Goal: Task Accomplishment & Management: Manage account settings

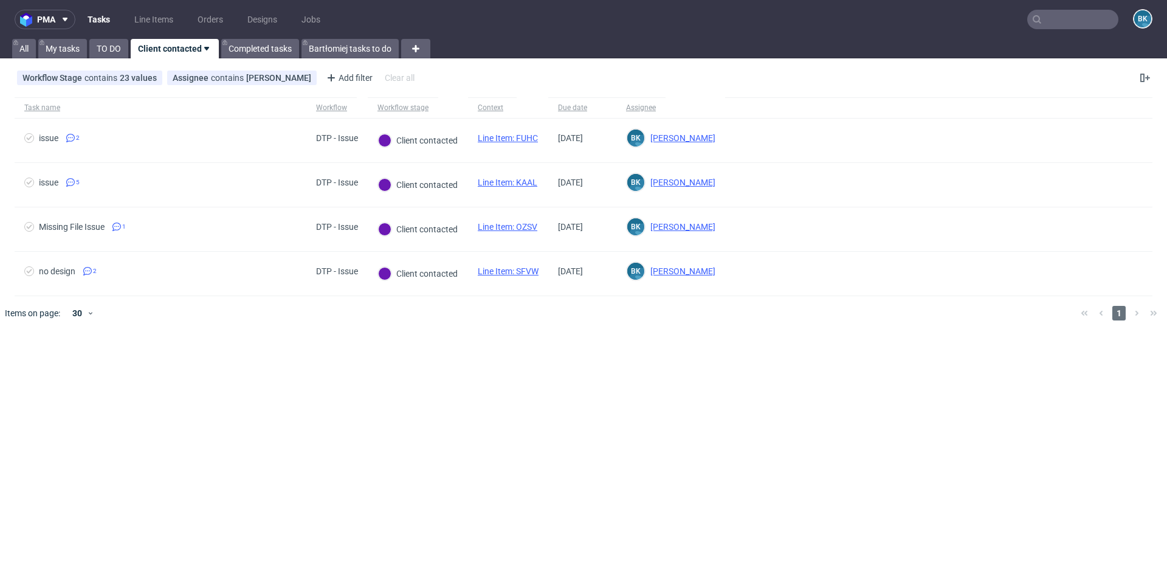
click at [1067, 15] on input "text" at bounding box center [1072, 19] width 91 height 19
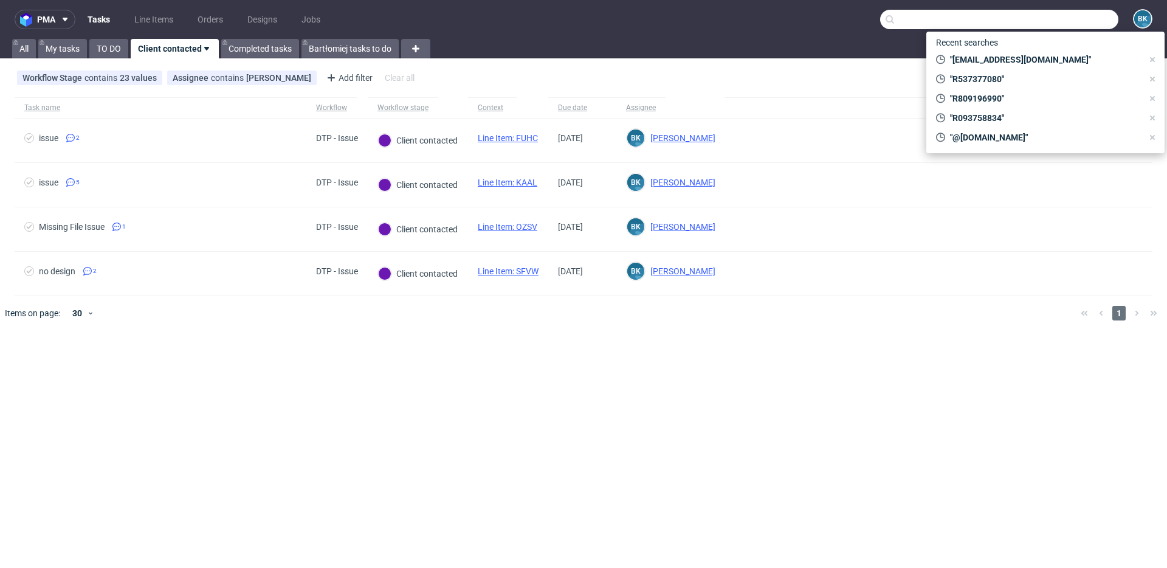
paste input "#R490908568"
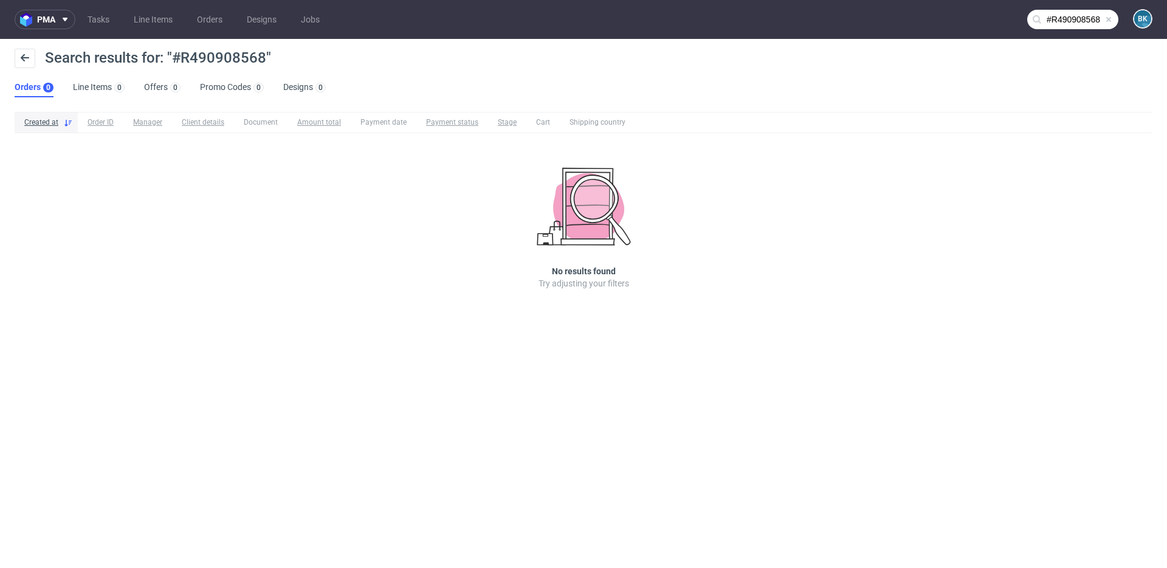
click at [1055, 19] on input "#R490908568" at bounding box center [1072, 19] width 91 height 19
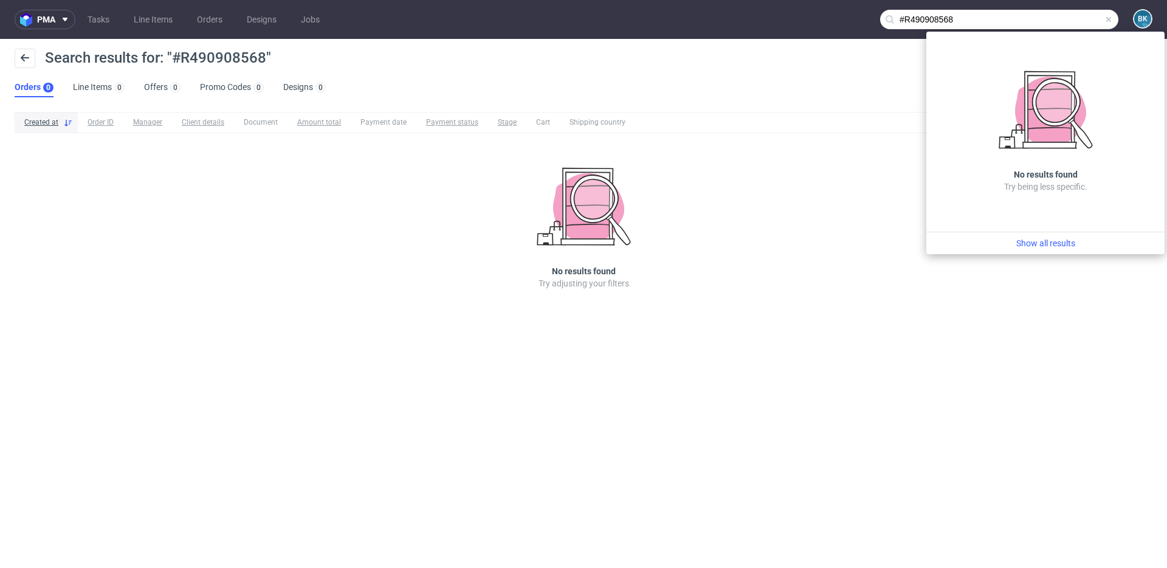
click at [908, 16] on input "#R490908568" at bounding box center [999, 19] width 238 height 19
click at [903, 14] on input "#R490908568" at bounding box center [999, 19] width 238 height 19
type input "R490908568"
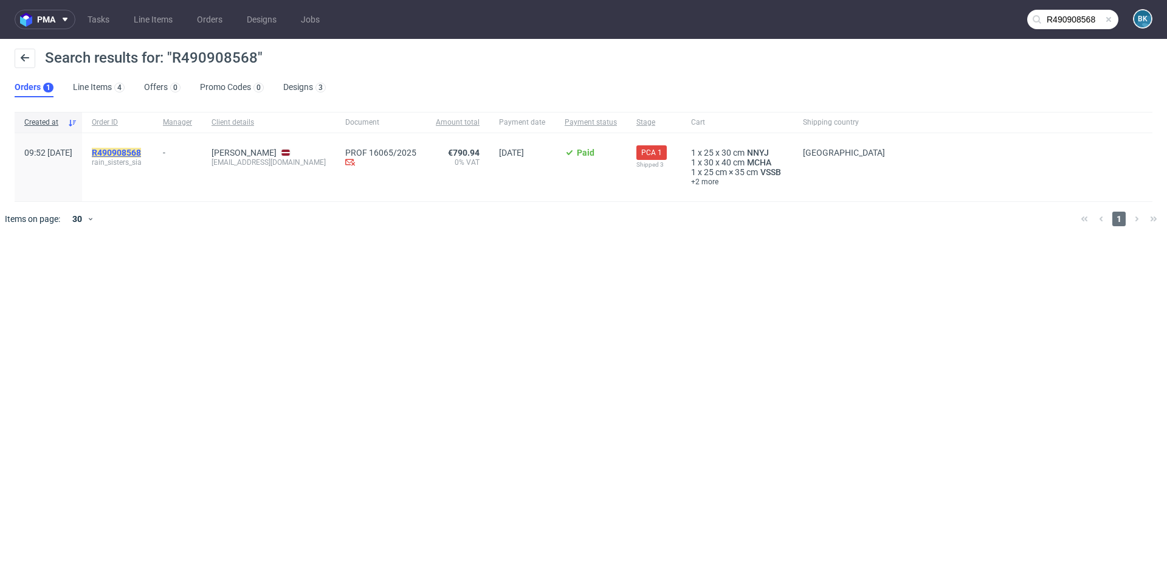
click at [141, 150] on mark "R490908568" at bounding box center [116, 153] width 49 height 10
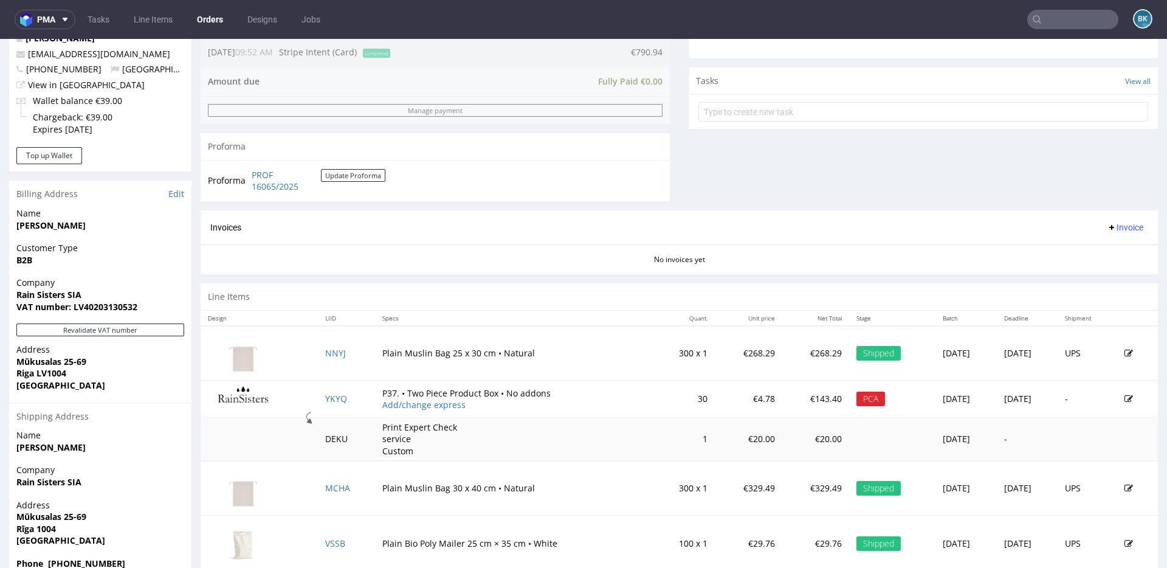
scroll to position [436, 0]
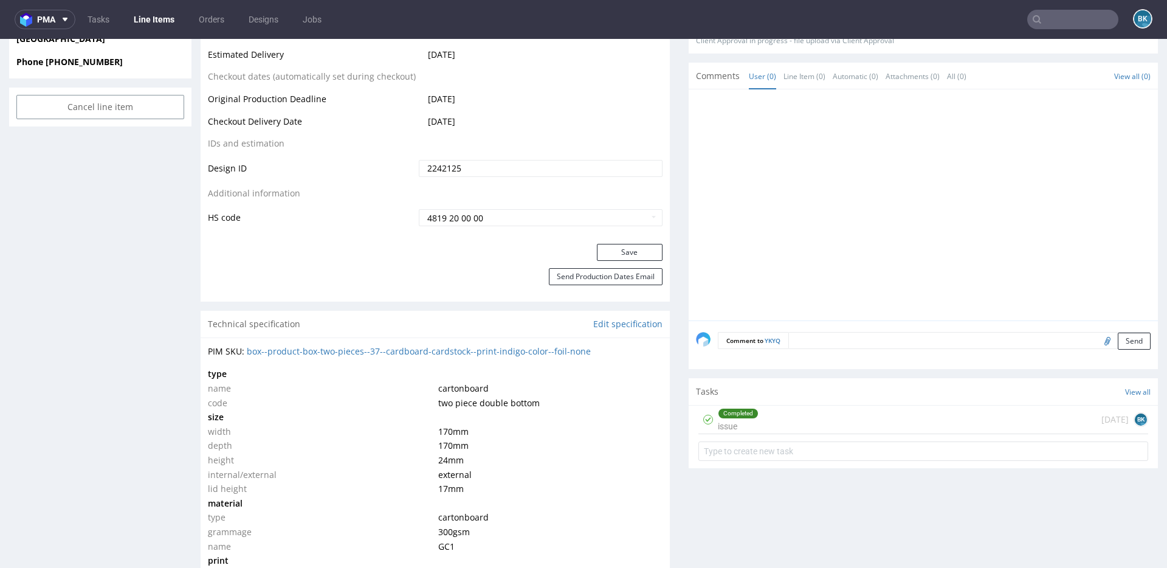
scroll to position [616, 0]
click at [865, 415] on div "Completed issue 13 days ago BK" at bounding box center [924, 421] width 450 height 29
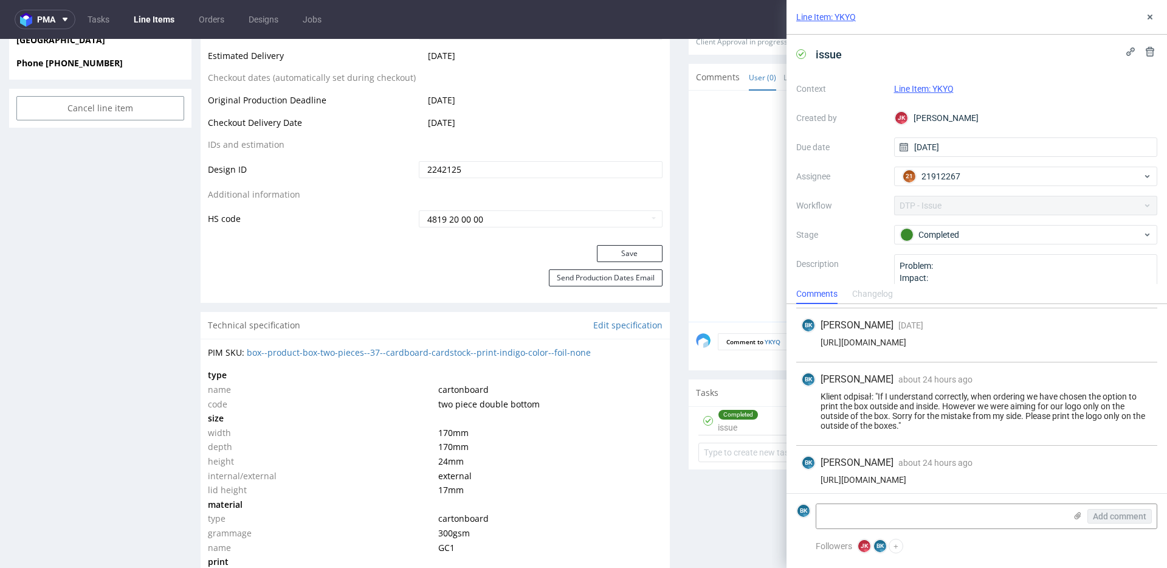
scroll to position [129, 0]
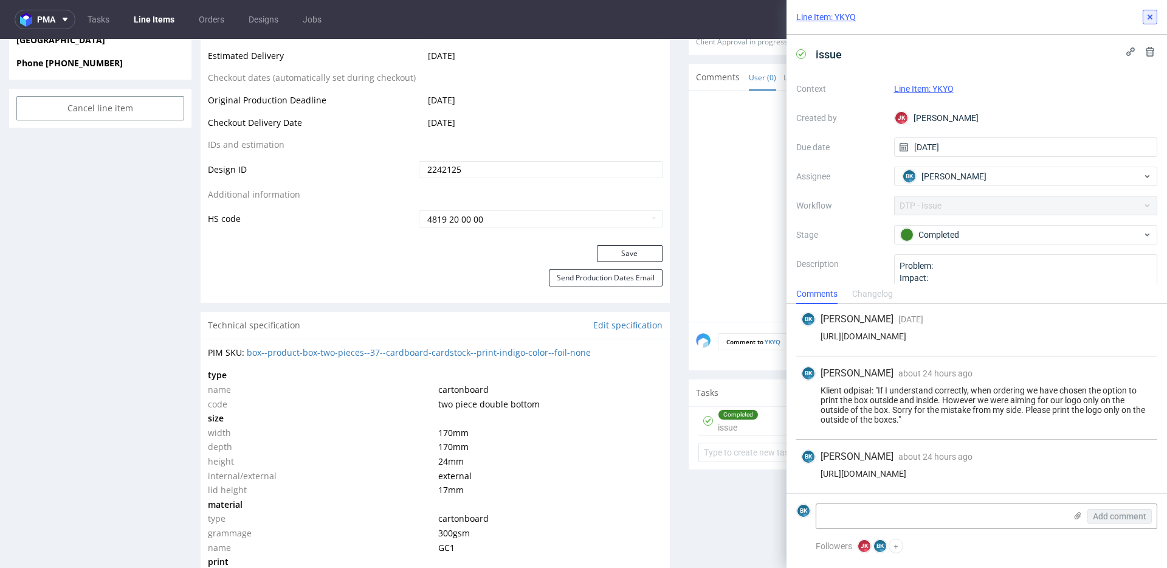
click at [1148, 17] on icon at bounding box center [1150, 17] width 10 height 10
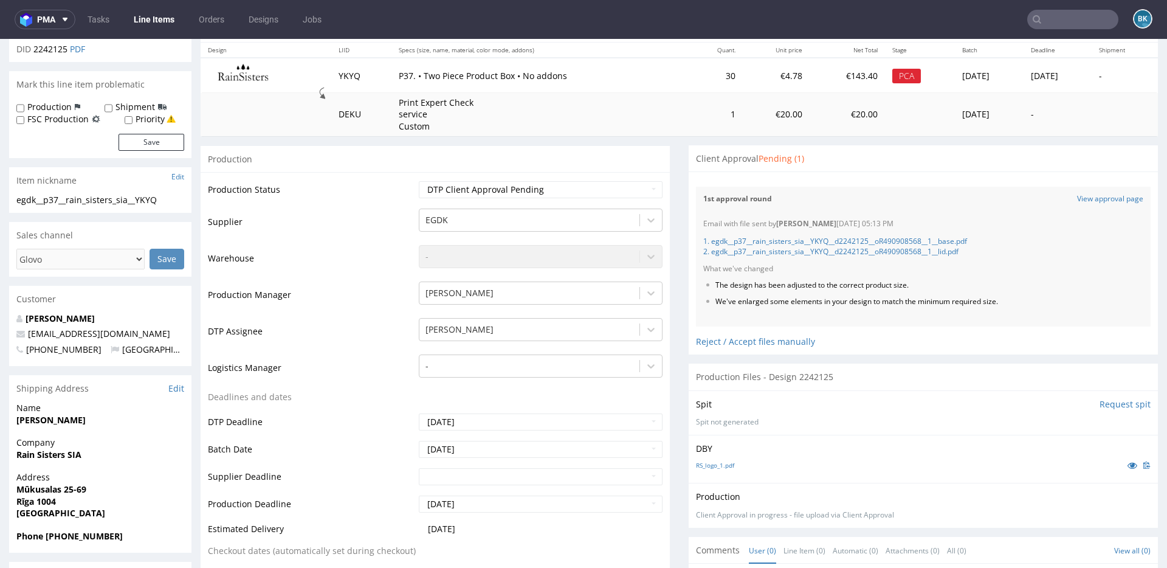
scroll to position [145, 0]
click at [736, 340] on div "Reject / Accept files manually" at bounding box center [923, 335] width 455 height 21
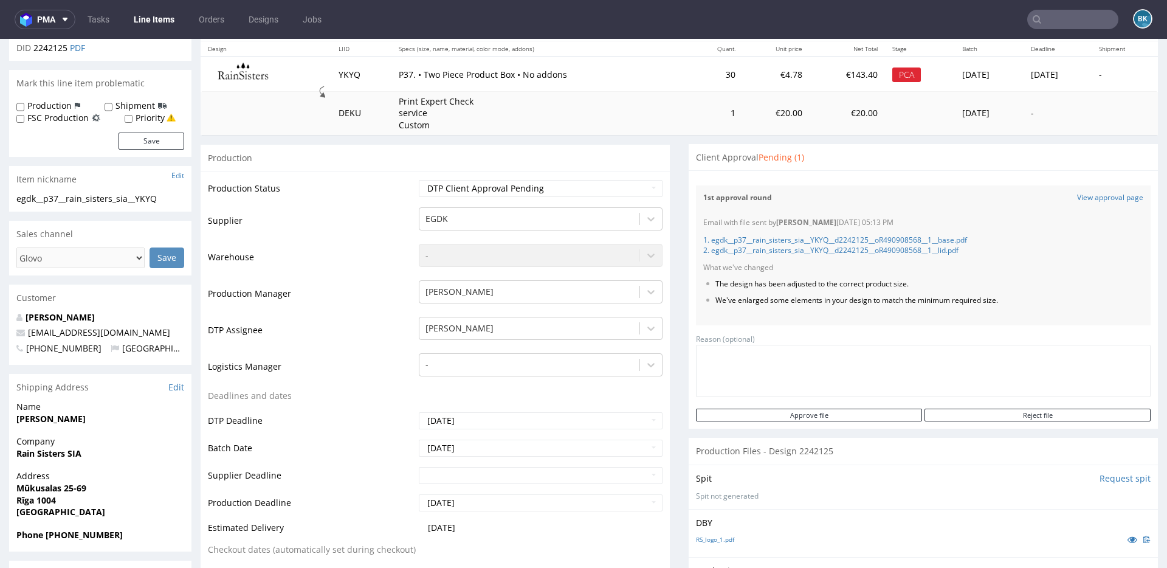
click at [850, 371] on textarea at bounding box center [923, 371] width 455 height 52
paste textarea "Can you please make the logo on the front at least 2 times smaller than jt is c…"
click at [928, 367] on textarea "The client responded: "Can you please make the logo on the front at least 2 tim…" at bounding box center [923, 371] width 455 height 52
paste textarea "https://app-eu1.hubspot.com/contacts/25600958/record/0-5/204407176400/"
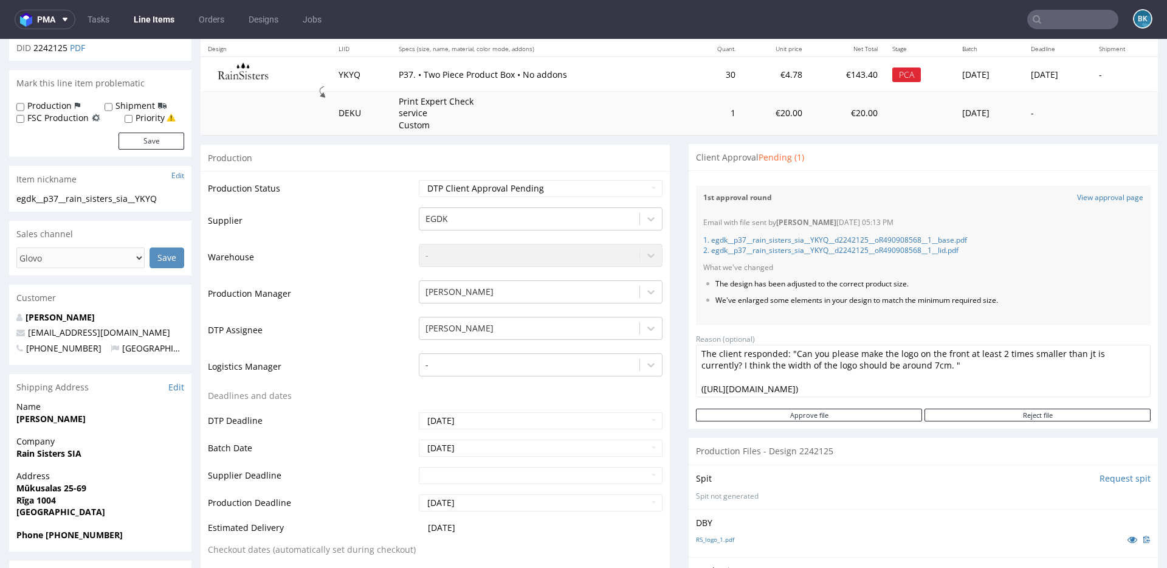
click at [1027, 382] on textarea "The client responded: "Can you please make the logo on the front at least 2 tim…" at bounding box center [923, 371] width 455 height 52
type textarea "The client responded: "Can you please make the logo on the front at least 2 tim…"
click at [1030, 411] on input "Reject file" at bounding box center [1038, 415] width 226 height 13
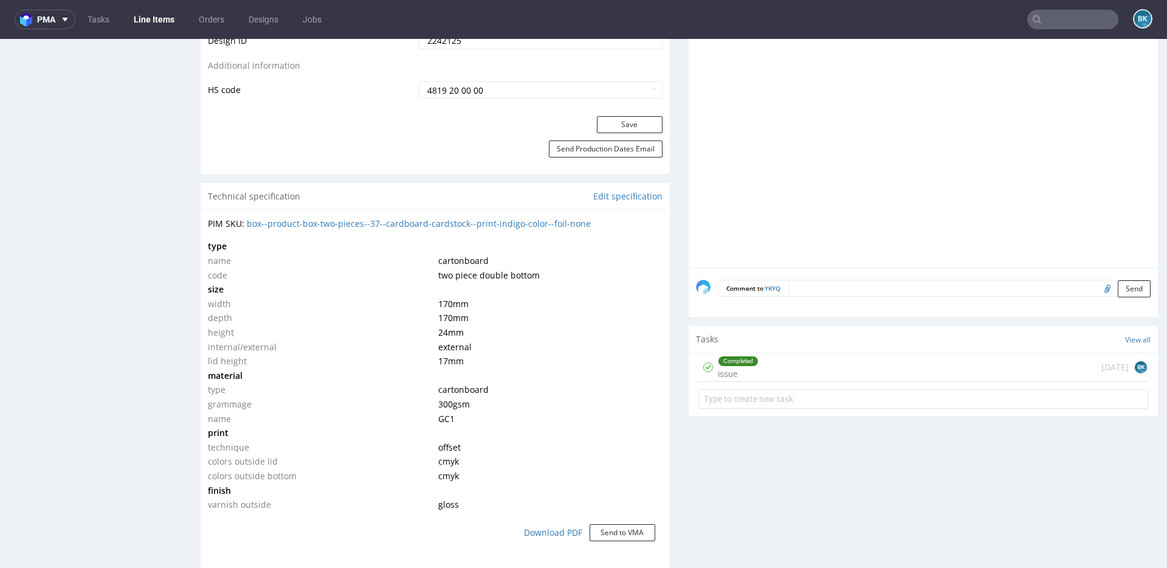
scroll to position [743, 0]
click at [819, 384] on div "Completed issue 13 days ago BK" at bounding box center [924, 370] width 450 height 29
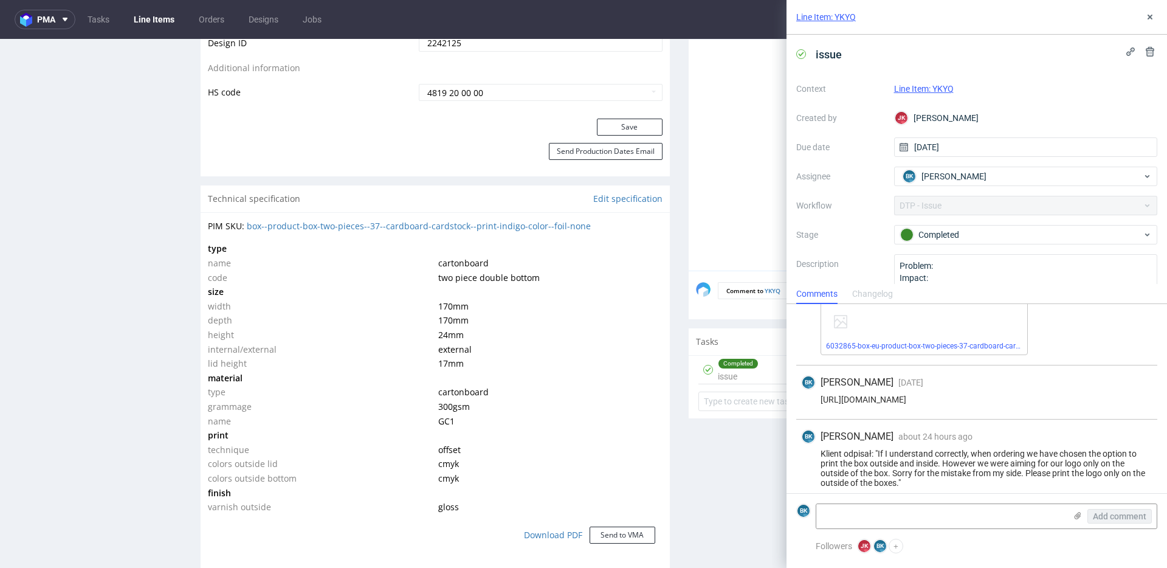
scroll to position [57, 0]
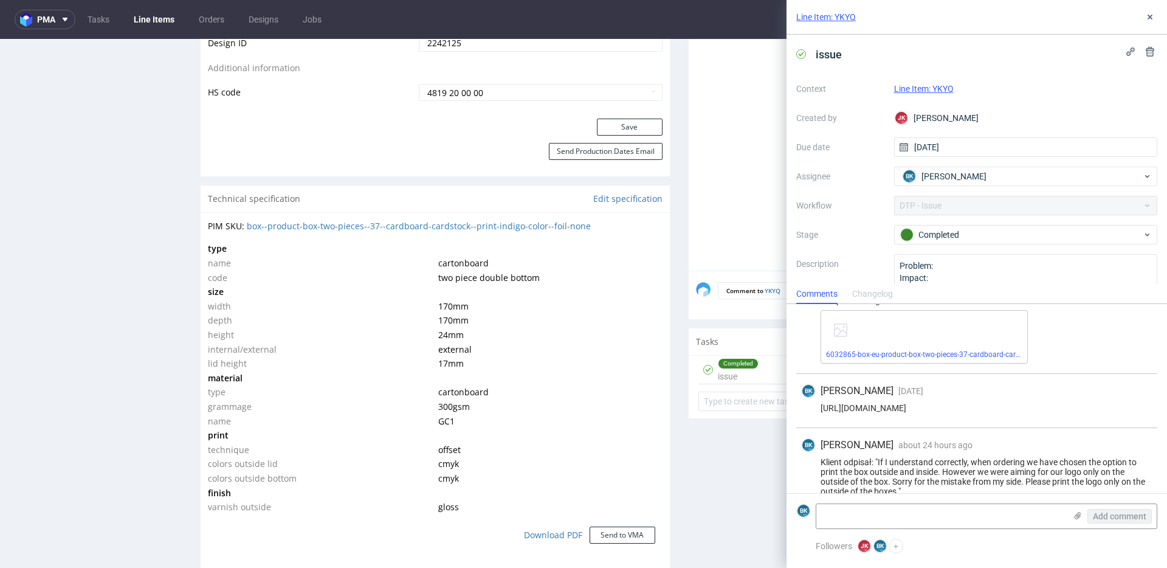
click at [961, 408] on div "https://app-eu1.hubspot.com/contacts/25600958/record/0-5/194344137967/" at bounding box center [976, 408] width 351 height 10
copy div "https://app-eu1.hubspot.com/contacts/25600958/record/0-5/194344137967/"
click at [1150, 16] on use at bounding box center [1150, 17] width 5 height 5
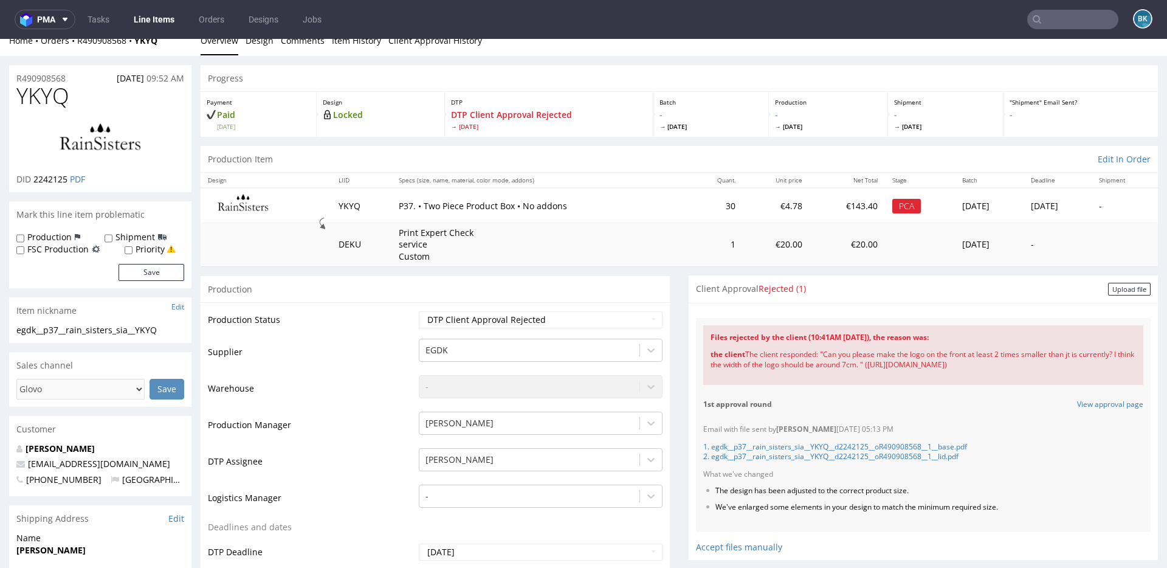
scroll to position [18, 0]
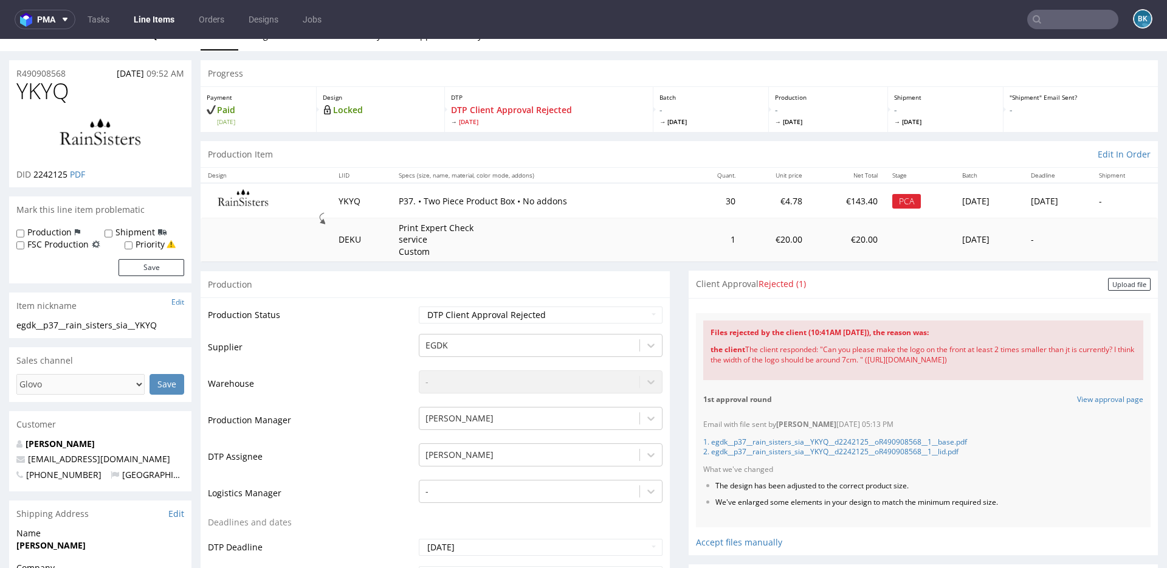
click at [1057, 21] on input "text" at bounding box center [1072, 19] width 91 height 19
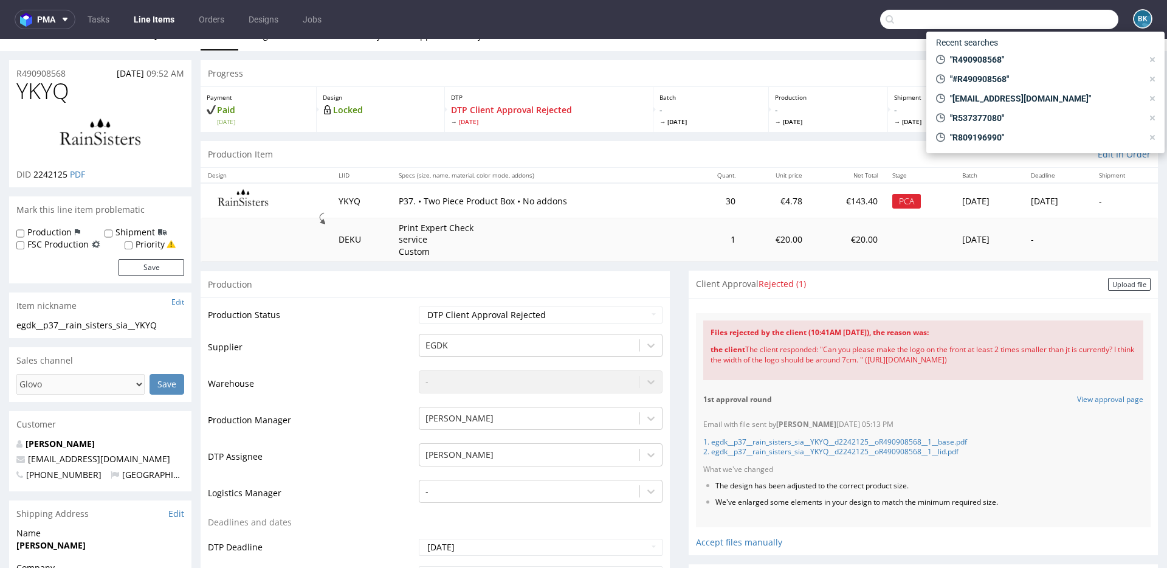
paste input "R422310421"
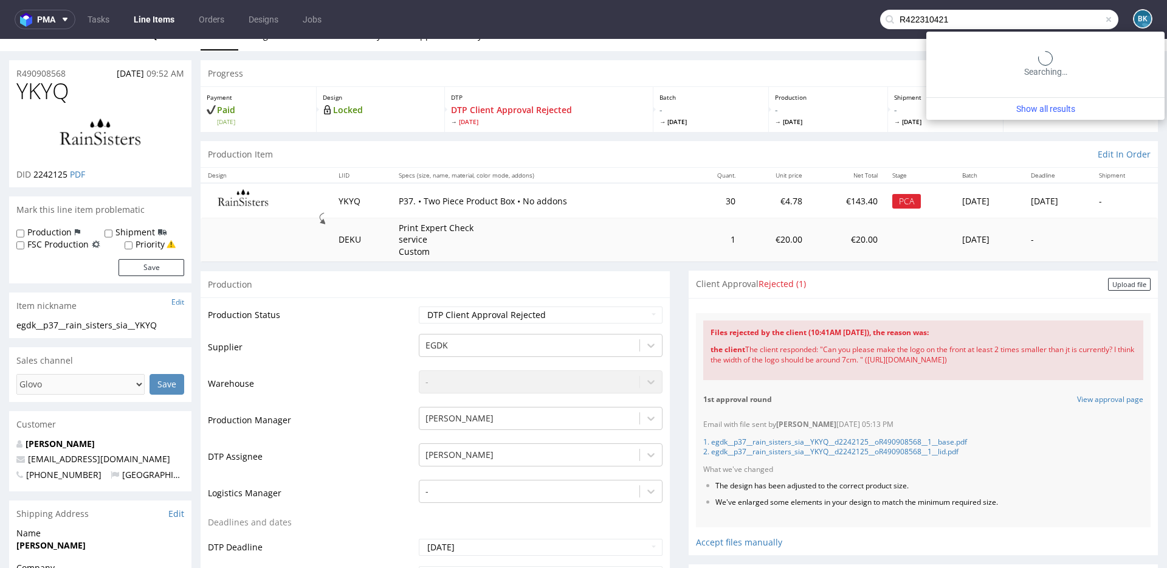
type input "R422310421"
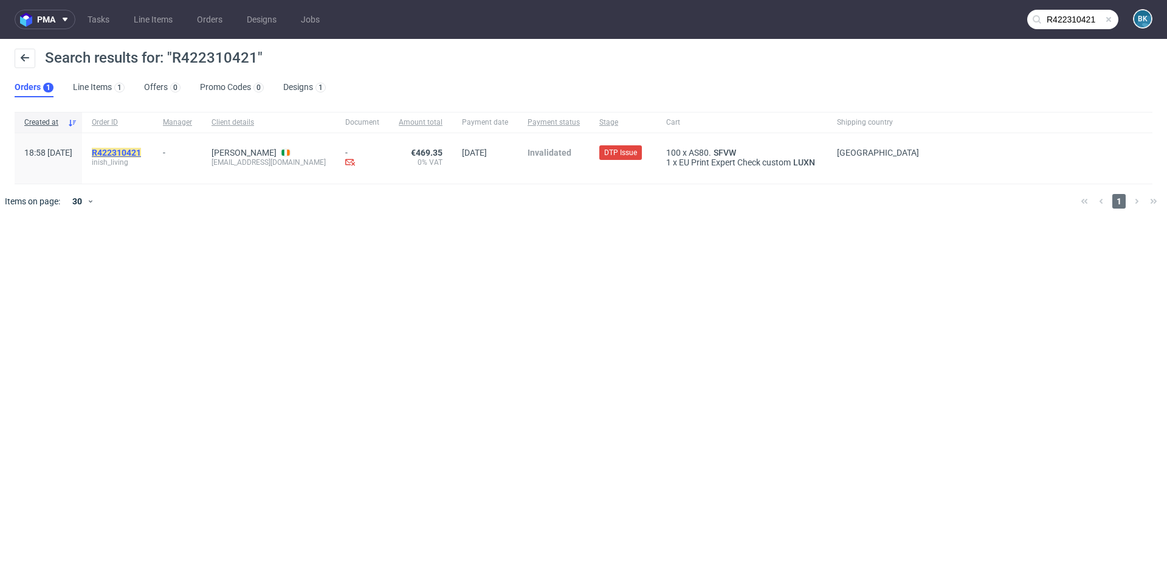
click at [141, 153] on mark "R422310421" at bounding box center [116, 153] width 49 height 10
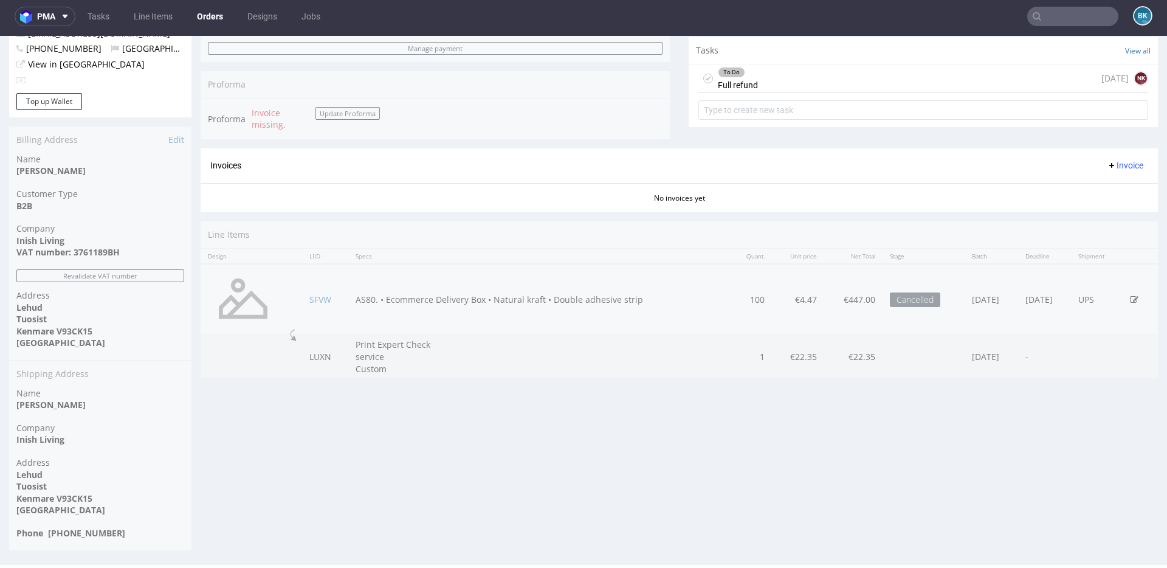
scroll to position [2, 0]
click at [1078, 18] on input "text" at bounding box center [1072, 16] width 91 height 19
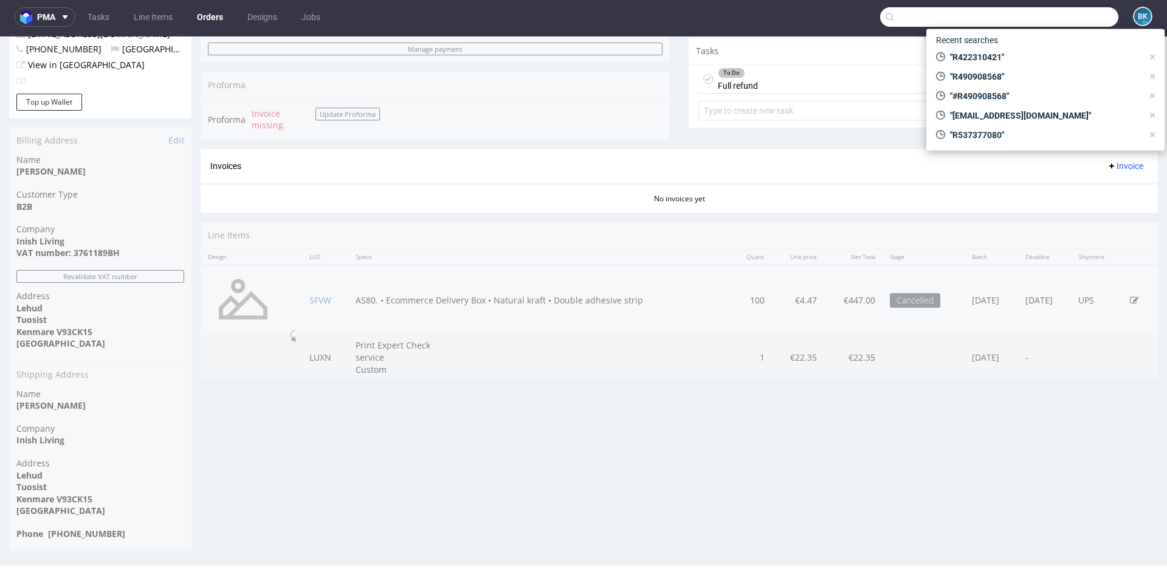
paste input "R504379994"
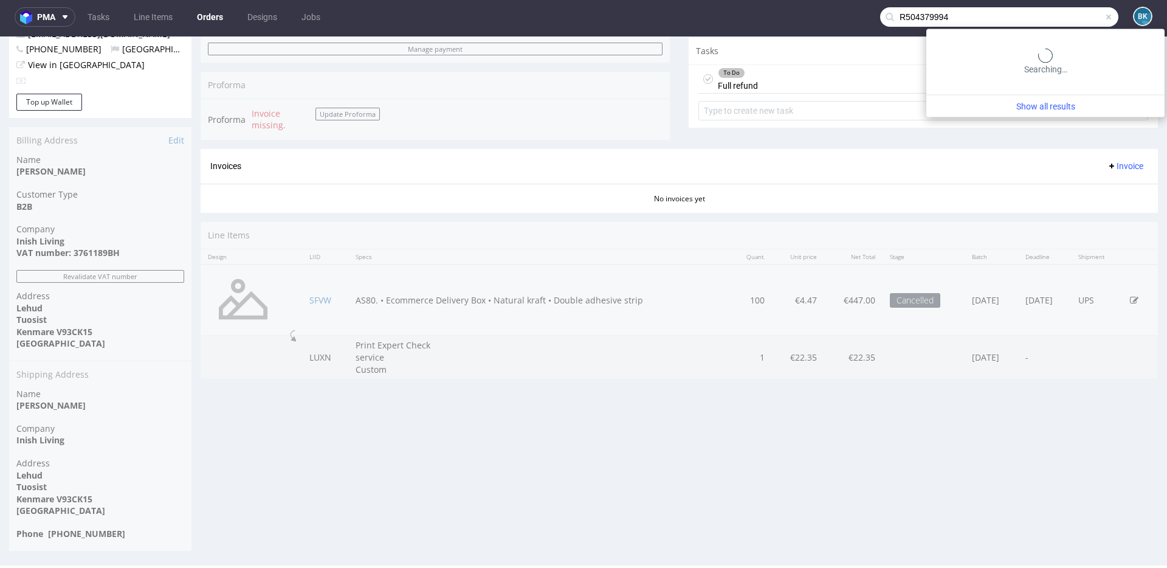
type input "R504379994"
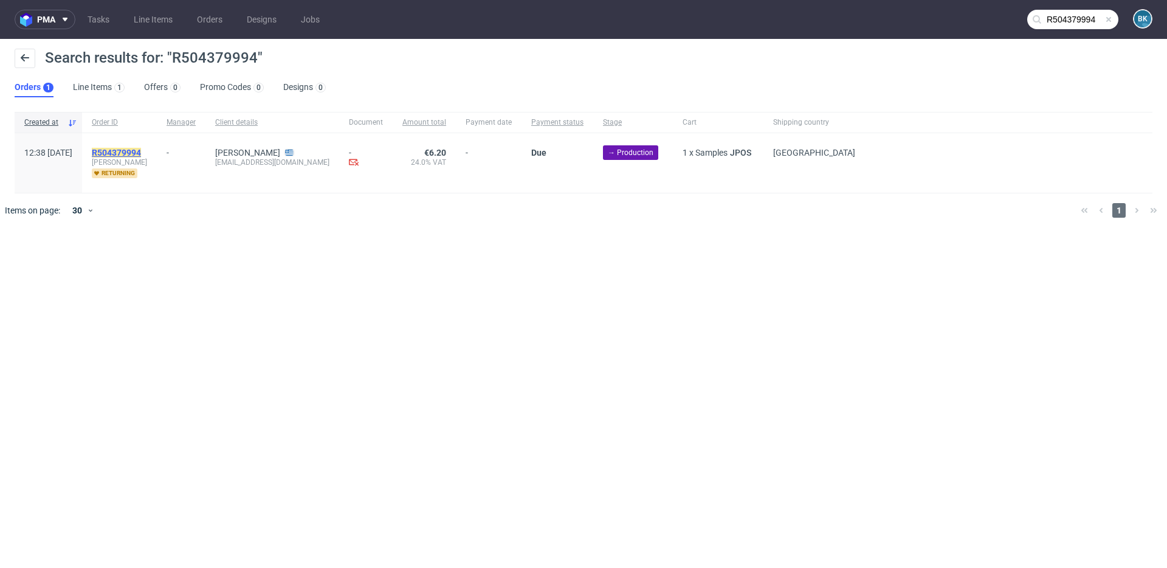
click at [139, 153] on mark "R504379994" at bounding box center [116, 153] width 49 height 10
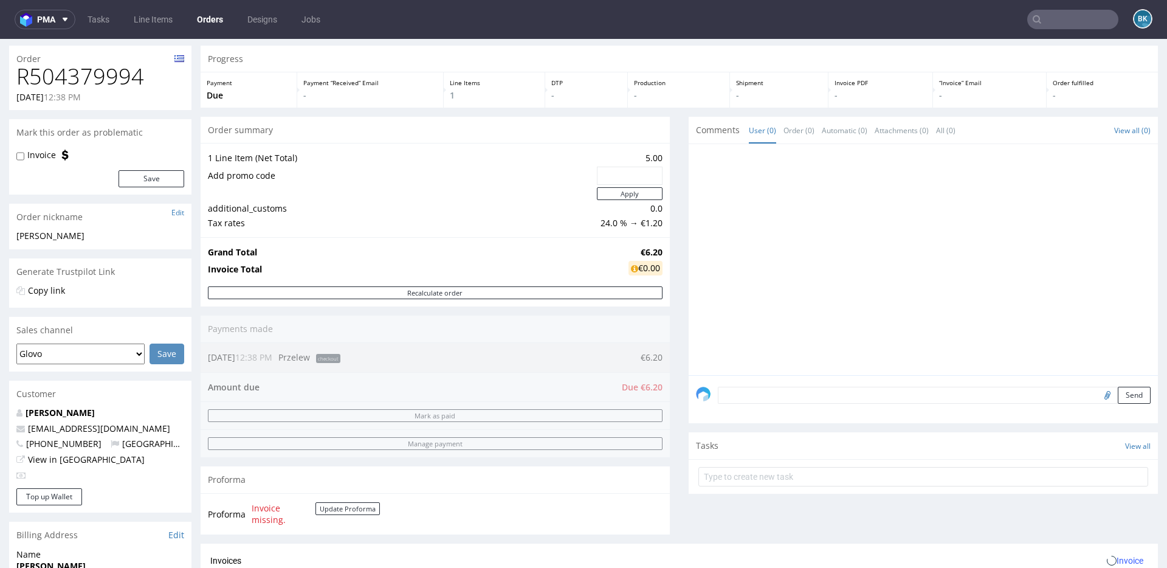
scroll to position [39, 0]
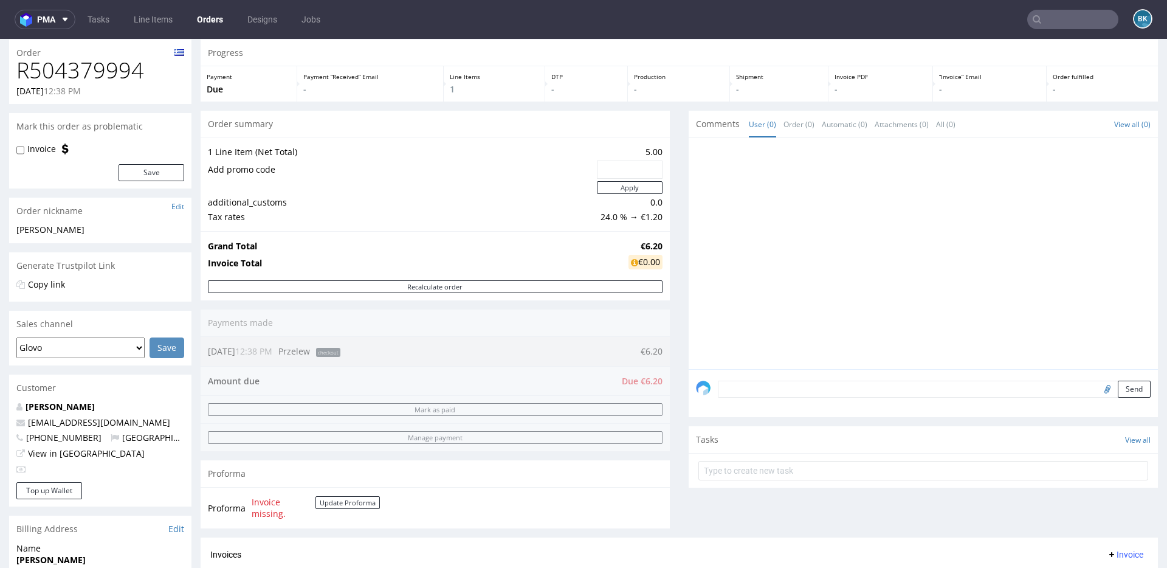
click at [1050, 18] on input "text" at bounding box center [1072, 19] width 91 height 19
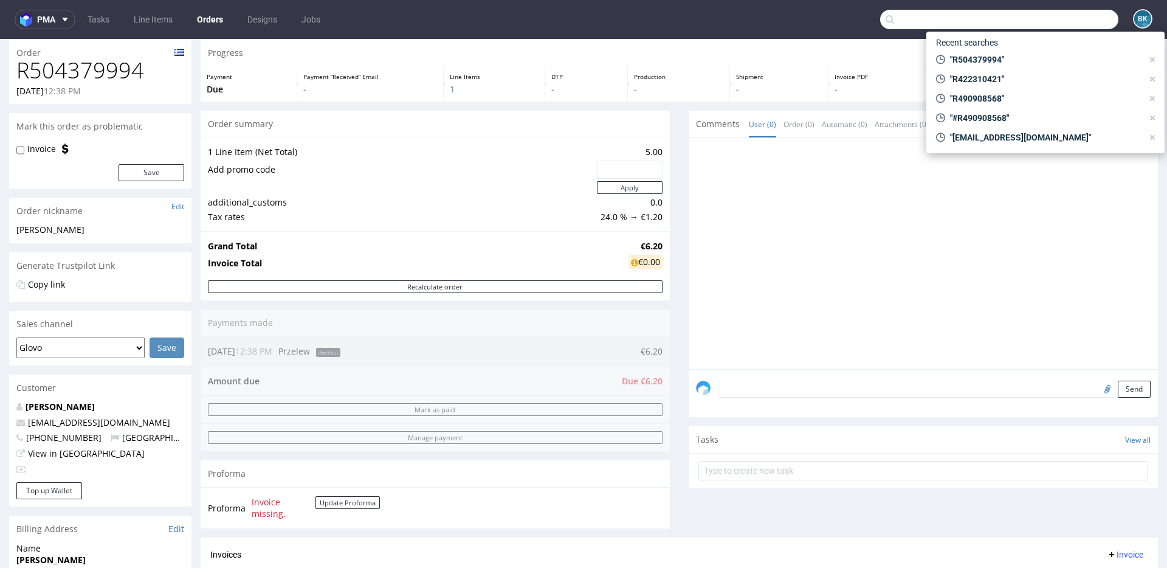
paste input "R887424718"
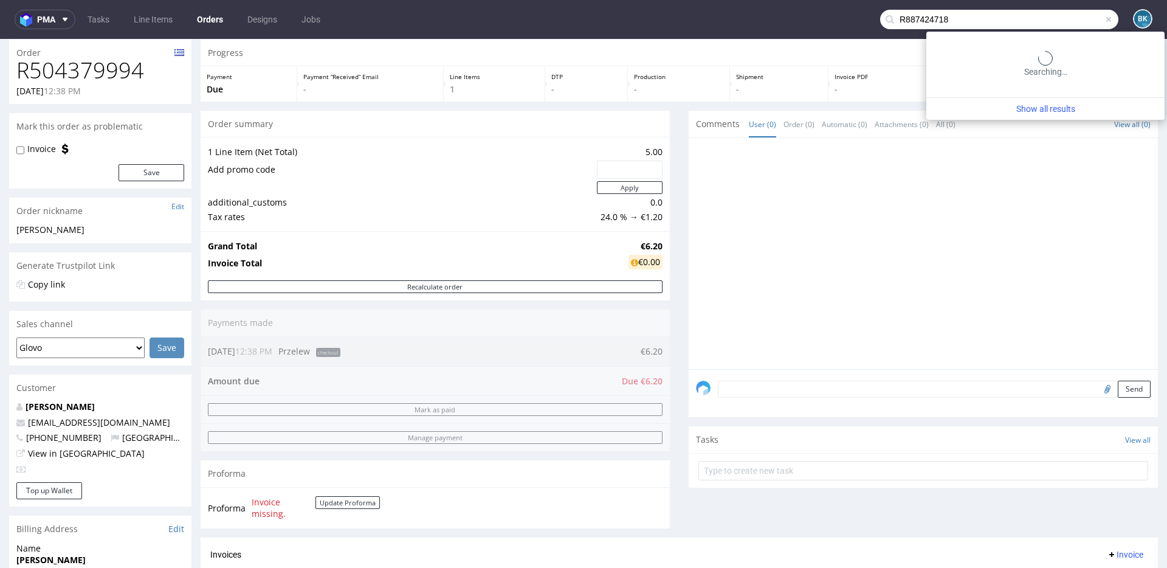
type input "R887424718"
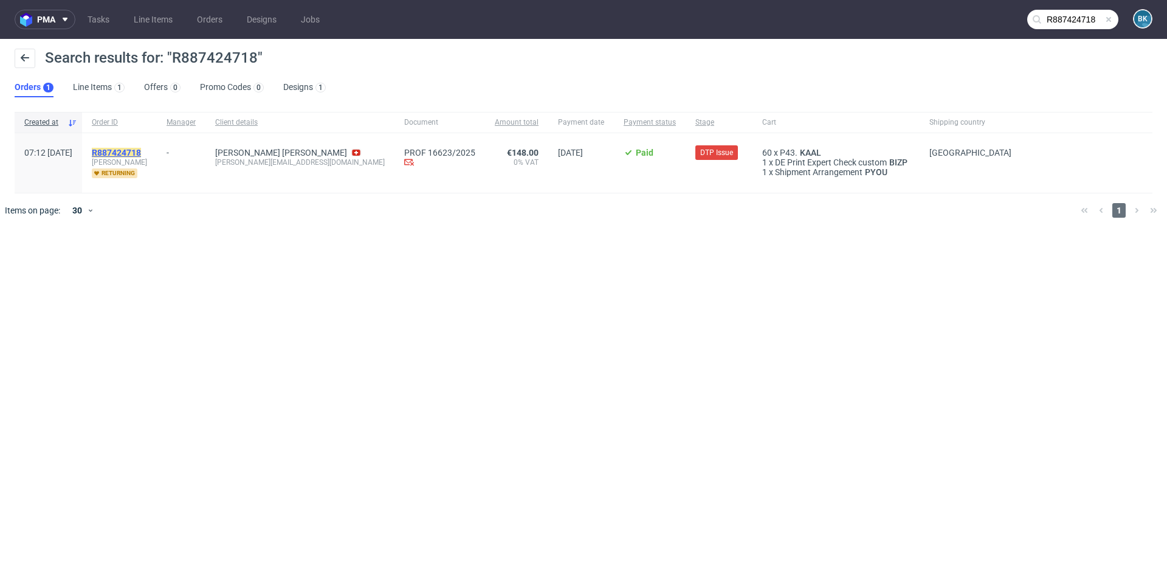
click at [135, 156] on mark "R887424718" at bounding box center [116, 153] width 49 height 10
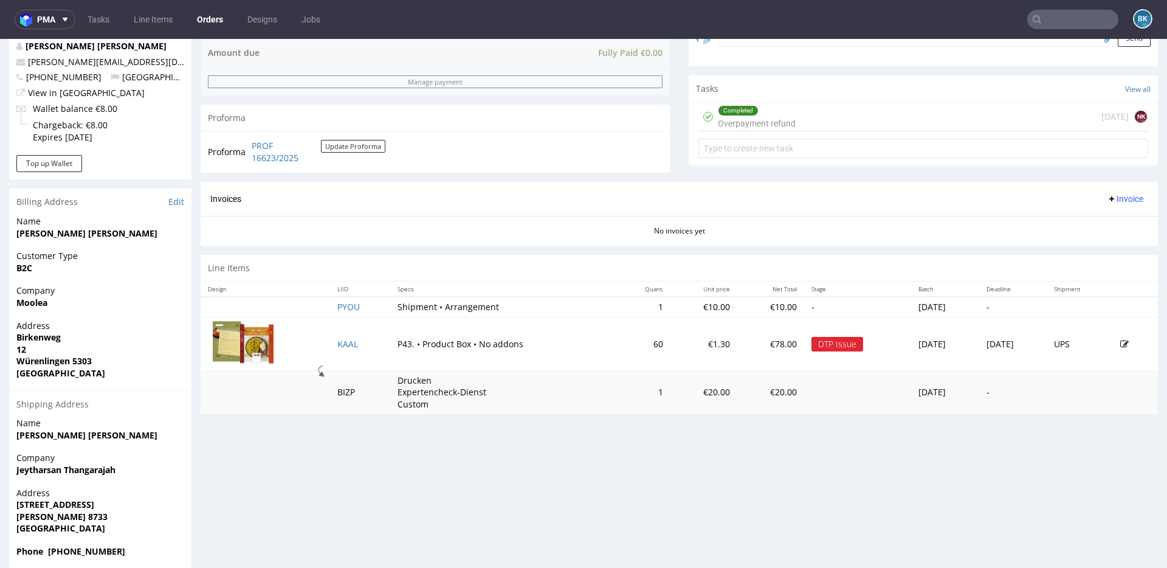
scroll to position [407, 0]
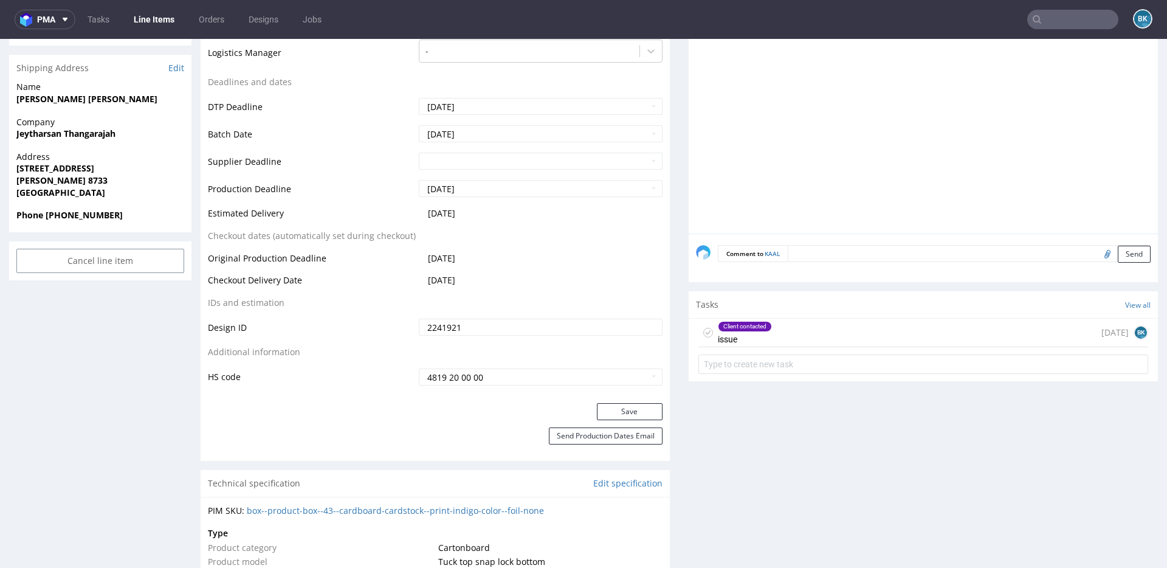
scroll to position [503, 0]
click at [855, 333] on div "Client contacted issue [DATE] BK" at bounding box center [924, 331] width 450 height 29
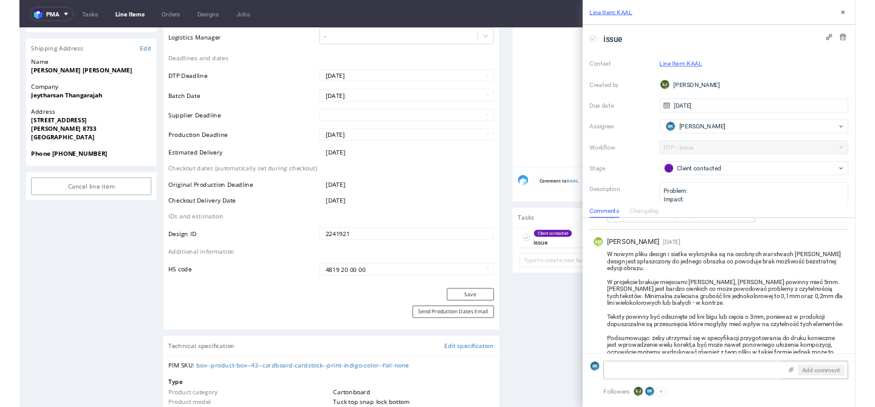
scroll to position [274, 0]
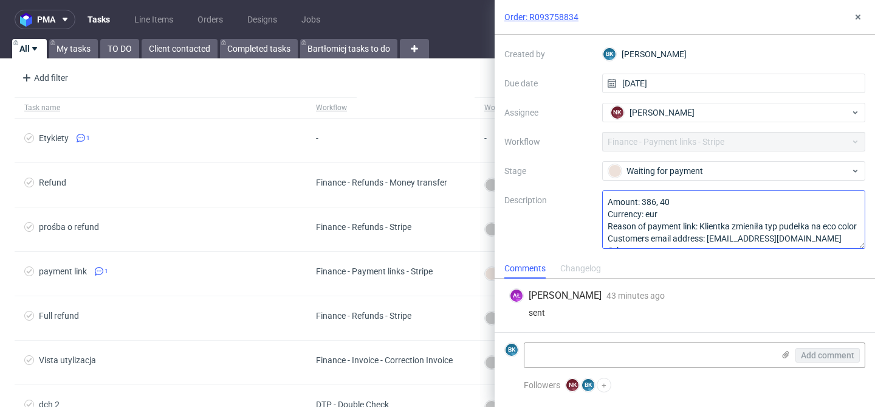
scroll to position [13, 0]
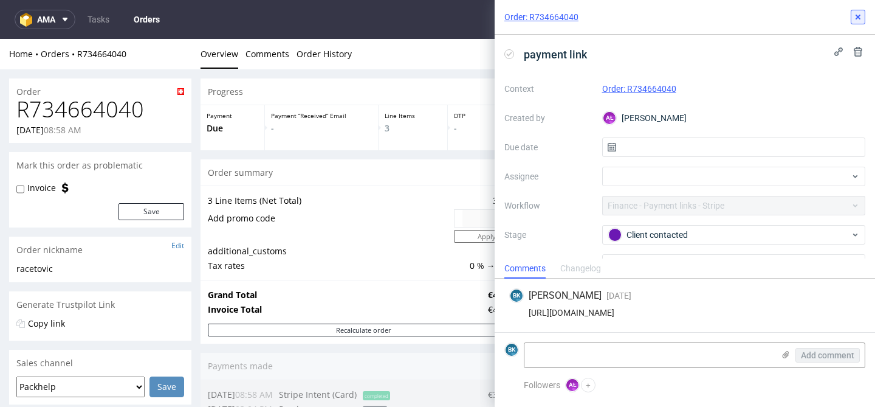
click at [858, 15] on icon at bounding box center [859, 17] width 10 height 10
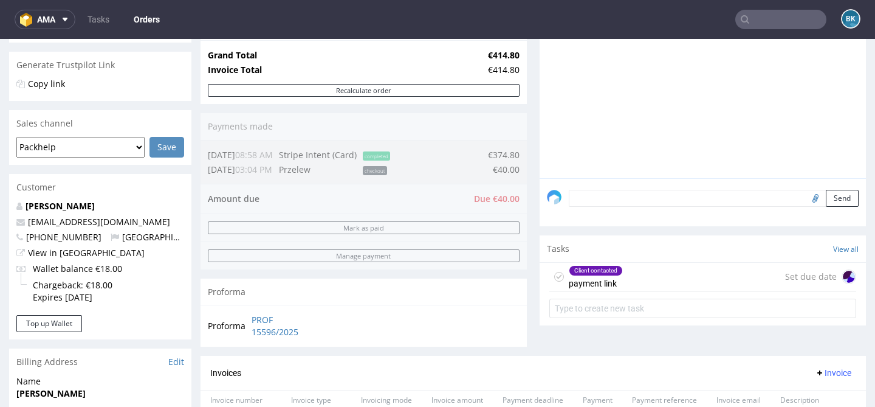
scroll to position [240, 0]
click at [668, 290] on div "Client contacted payment link Set due date" at bounding box center [703, 276] width 307 height 29
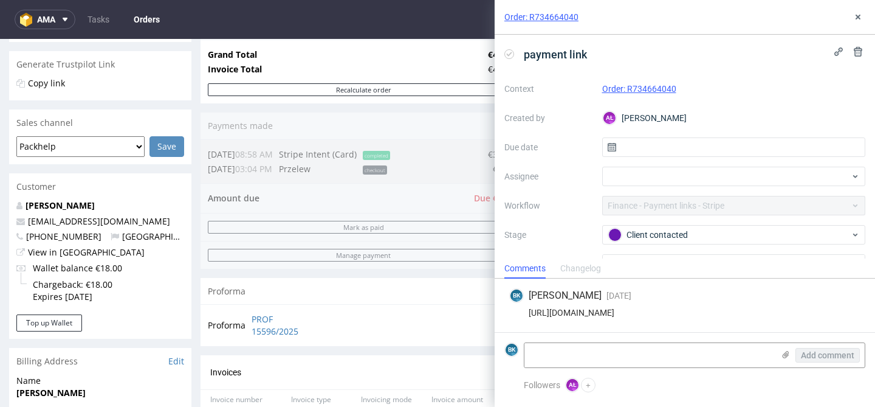
click at [663, 312] on div "https://app-eu1.hubspot.com/contacts/25600958/record/0-5/187654023384/" at bounding box center [684, 313] width 351 height 10
copy div "https://app-eu1.hubspot.com/contacts/25600958/record/0-5/187654023384/"
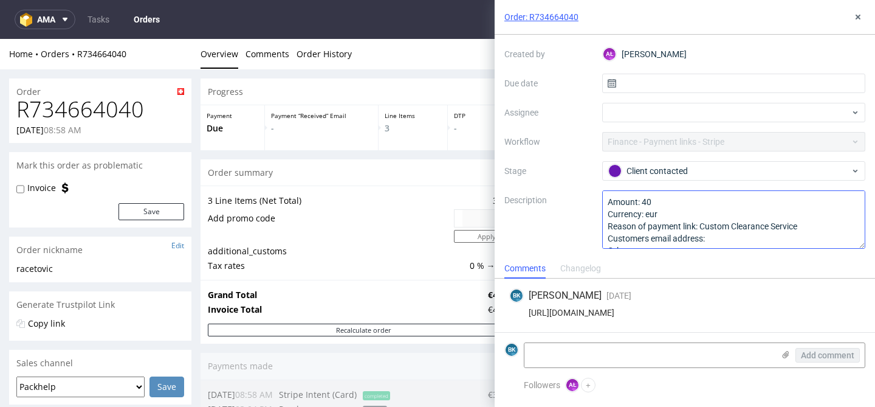
scroll to position [13, 0]
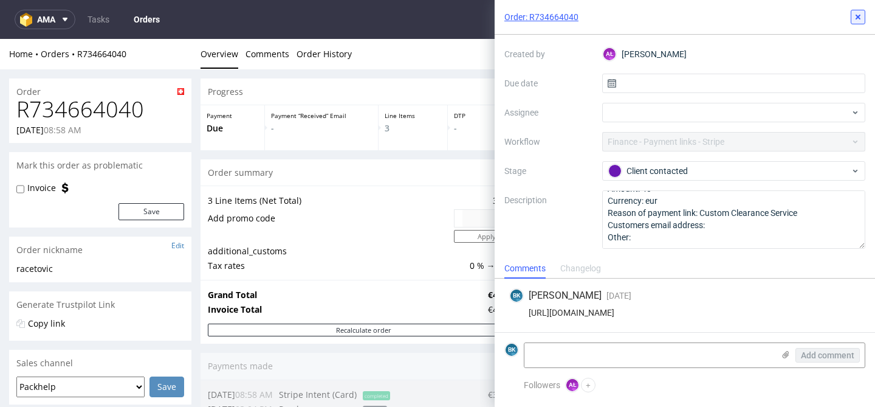
click at [861, 21] on icon at bounding box center [859, 17] width 10 height 10
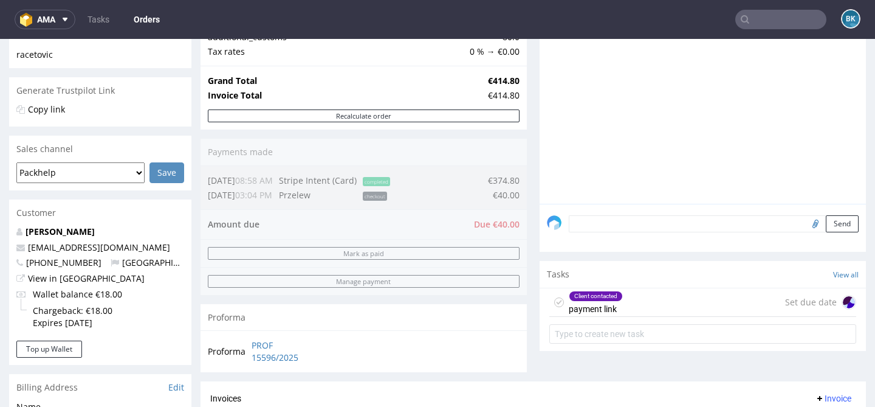
scroll to position [210, 0]
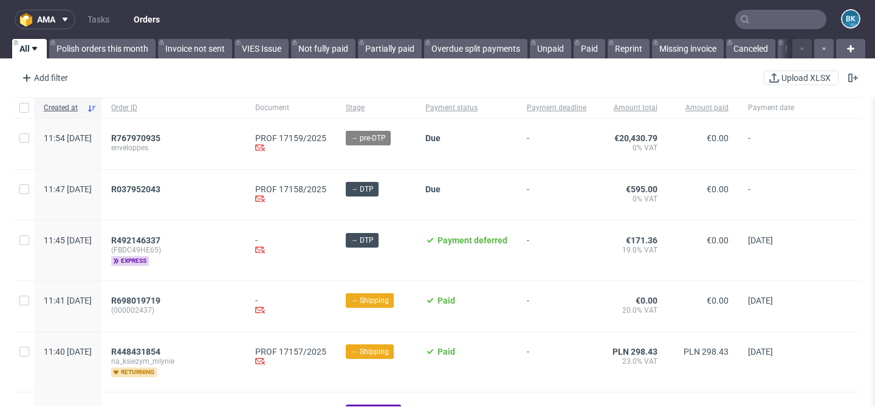
click at [756, 26] on input "text" at bounding box center [781, 19] width 91 height 19
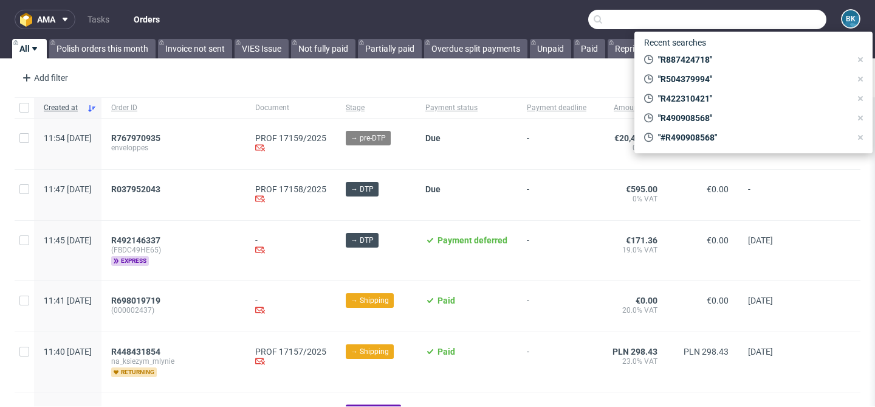
paste input "R065094159"
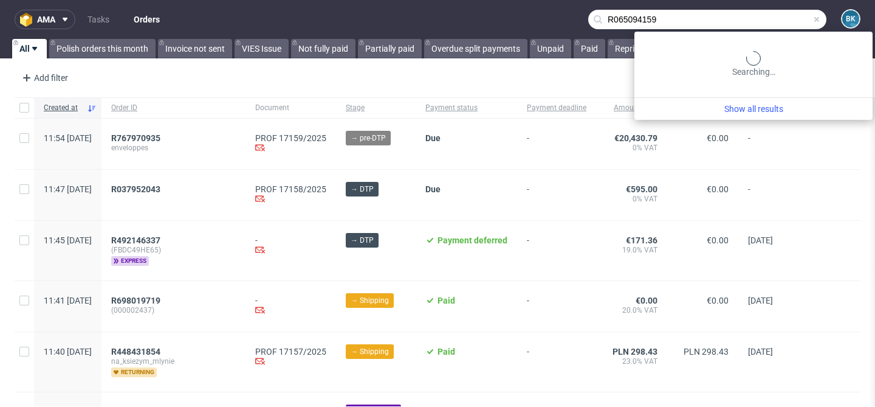
type input "R065094159"
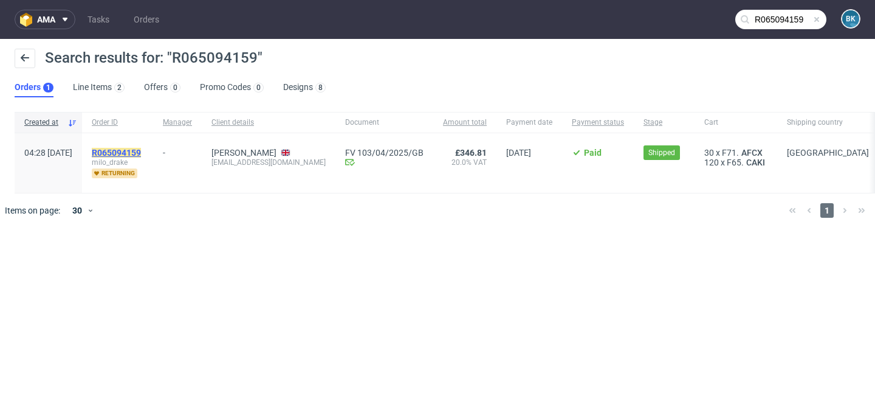
click at [136, 154] on mark "R065094159" at bounding box center [116, 153] width 49 height 10
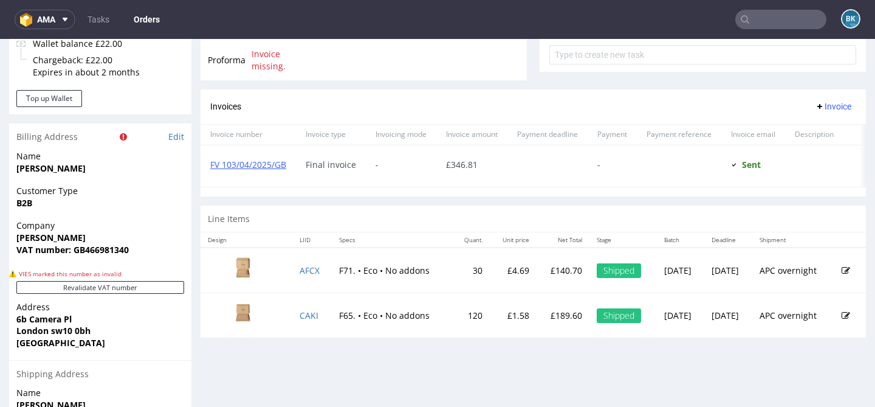
scroll to position [498, 0]
click at [301, 271] on link "AFCX" at bounding box center [310, 271] width 20 height 12
click at [303, 317] on link "CAKI" at bounding box center [309, 316] width 19 height 12
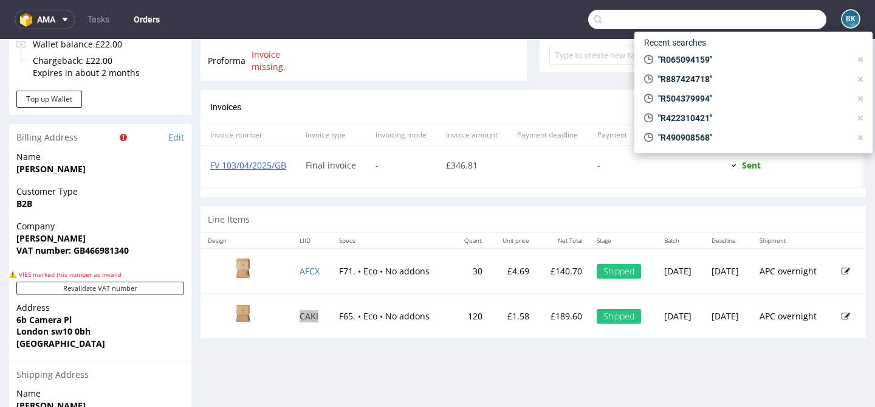
click at [750, 13] on input "text" at bounding box center [707, 19] width 238 height 19
paste input "R077924178"
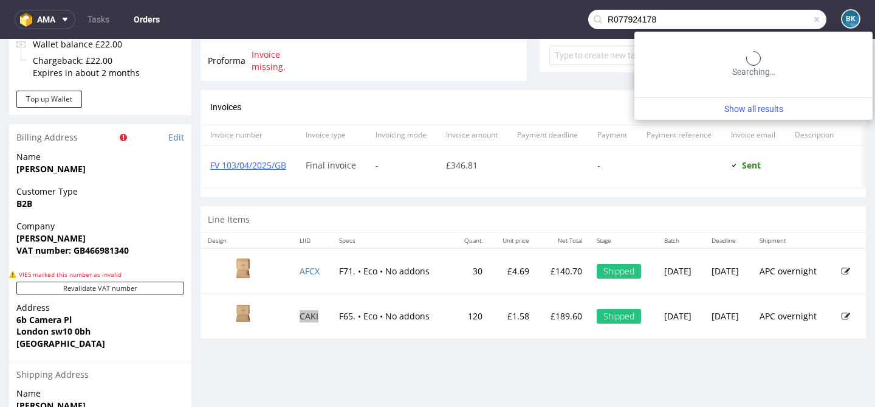
type input "R077924178"
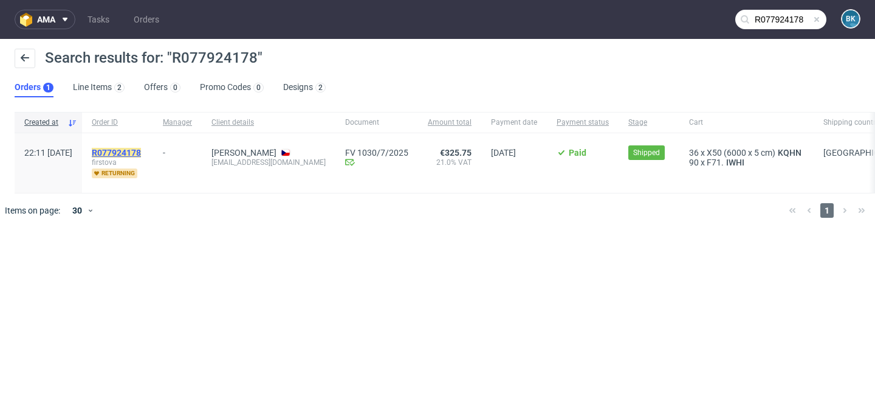
click at [141, 150] on mark "R077924178" at bounding box center [116, 153] width 49 height 10
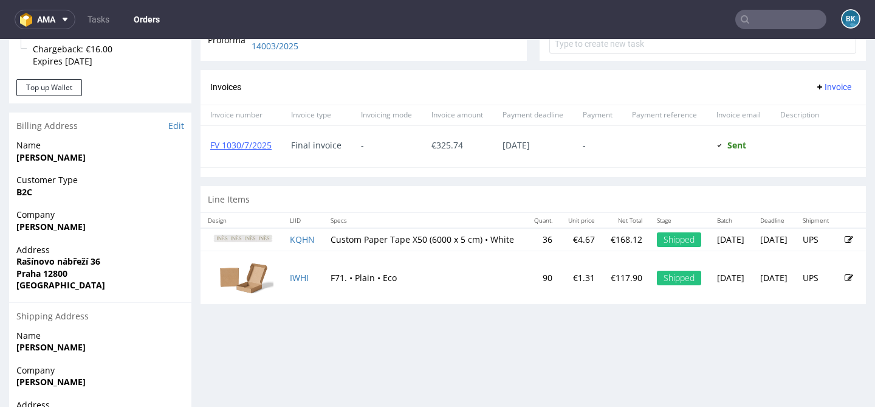
scroll to position [474, 0]
click at [300, 246] on link "KQHN" at bounding box center [302, 241] width 25 height 12
click at [298, 285] on link "IWHI" at bounding box center [299, 279] width 19 height 12
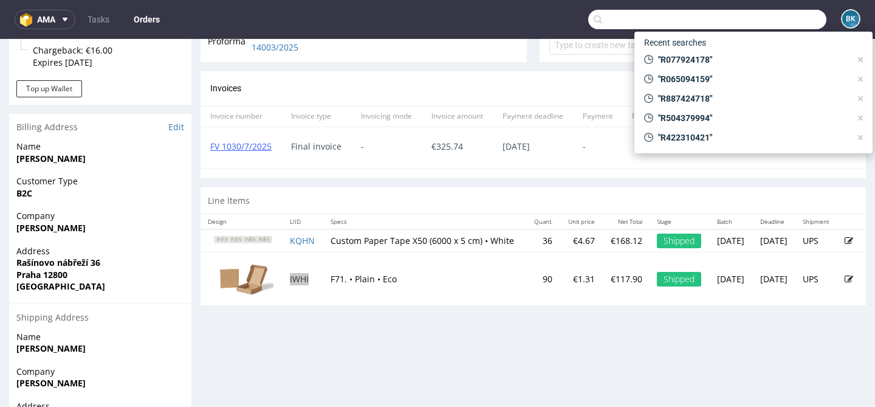
click at [772, 15] on input "text" at bounding box center [707, 19] width 238 height 19
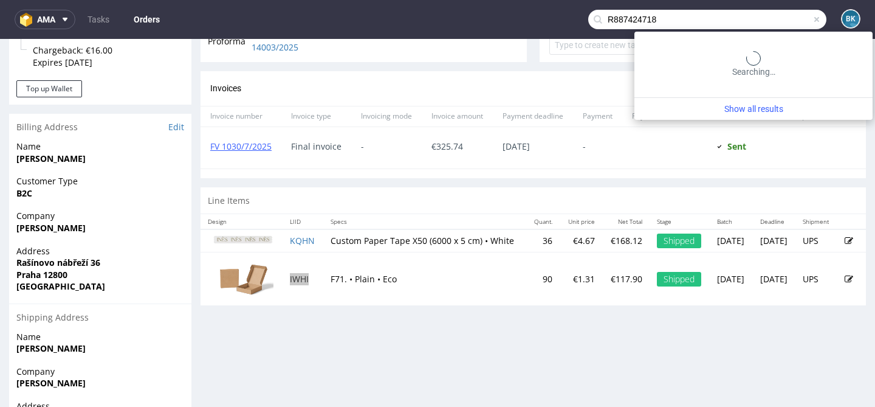
type input "R887424718"
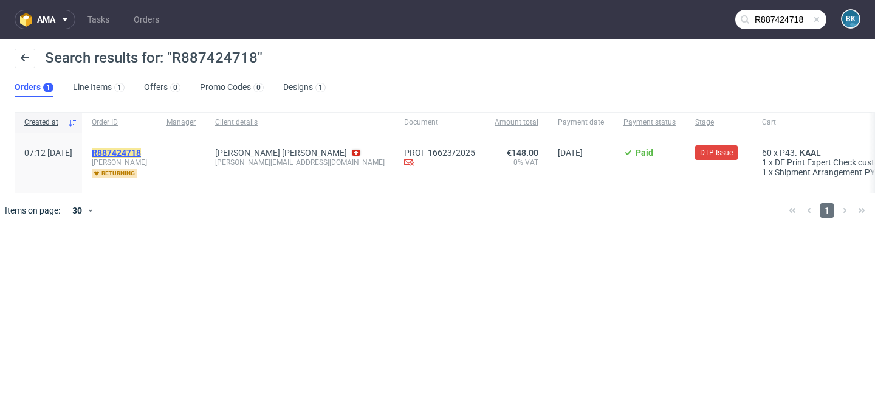
click at [141, 153] on mark "R887424718" at bounding box center [116, 153] width 49 height 10
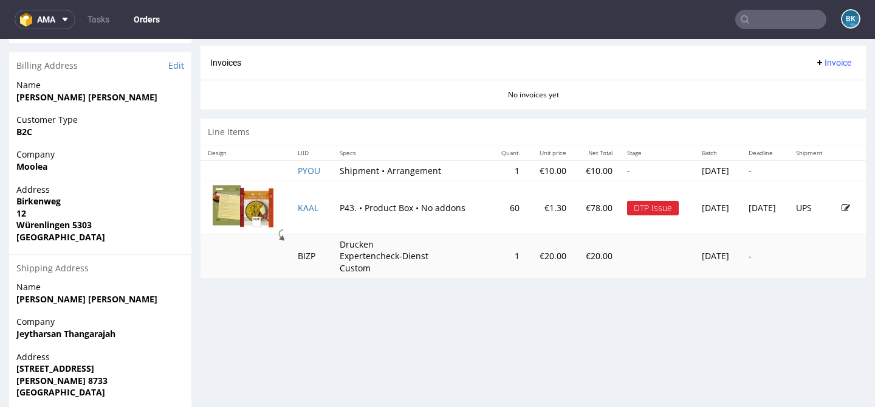
scroll to position [534, 0]
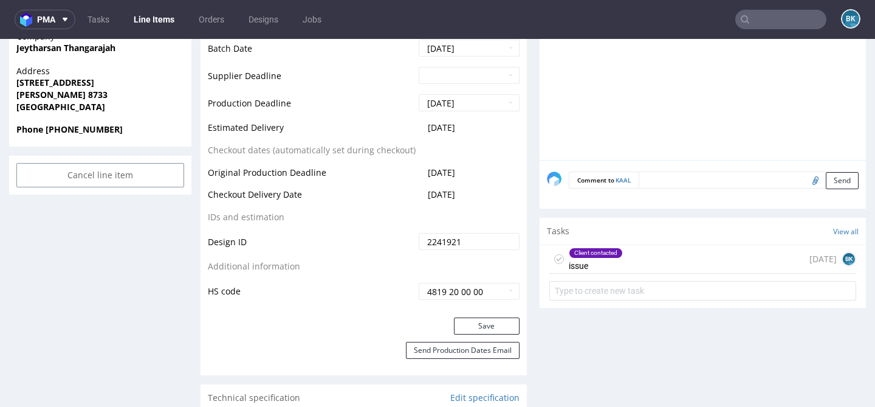
scroll to position [596, 0]
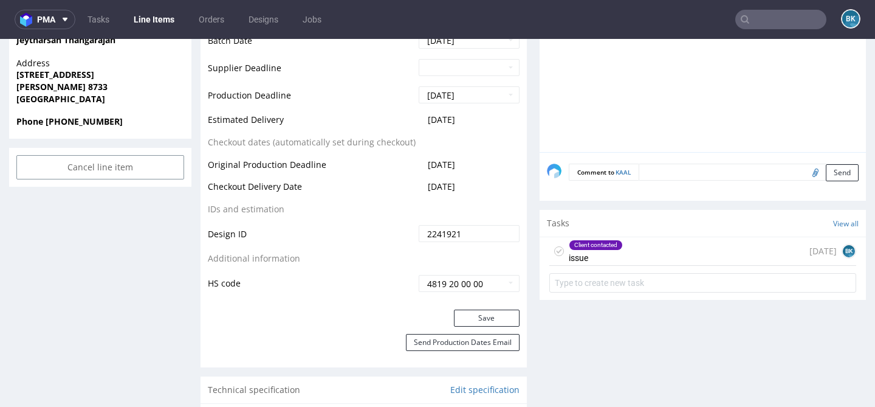
click at [692, 249] on div "Client contacted issue 15 days ago BK" at bounding box center [703, 251] width 307 height 29
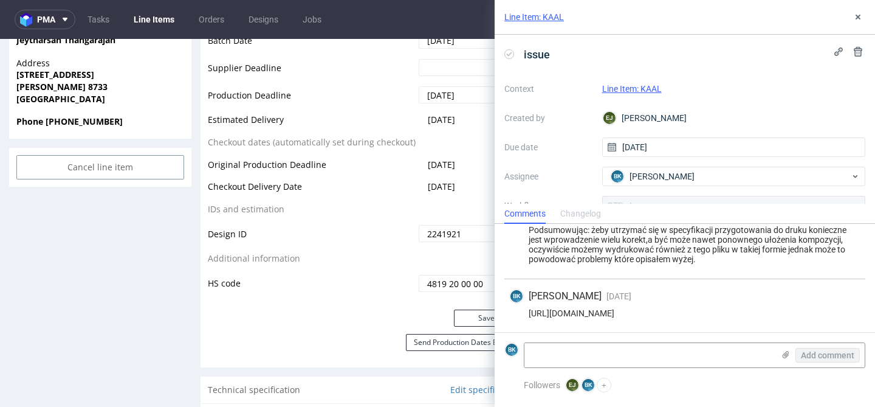
scroll to position [443, 0]
click at [860, 15] on use at bounding box center [858, 17] width 5 height 5
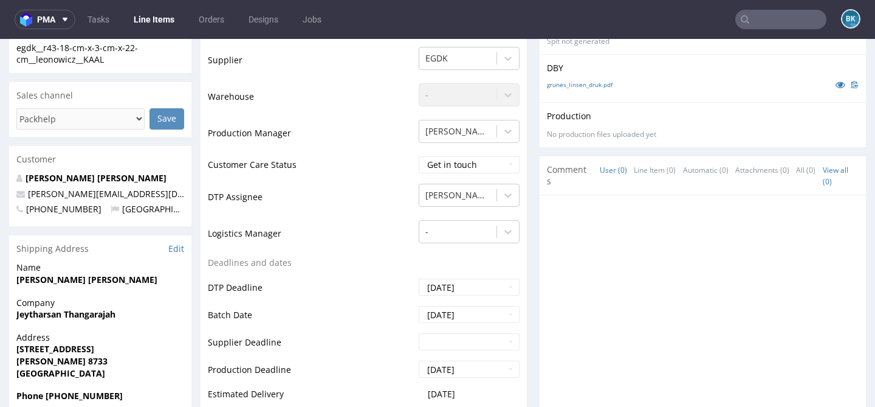
scroll to position [334, 0]
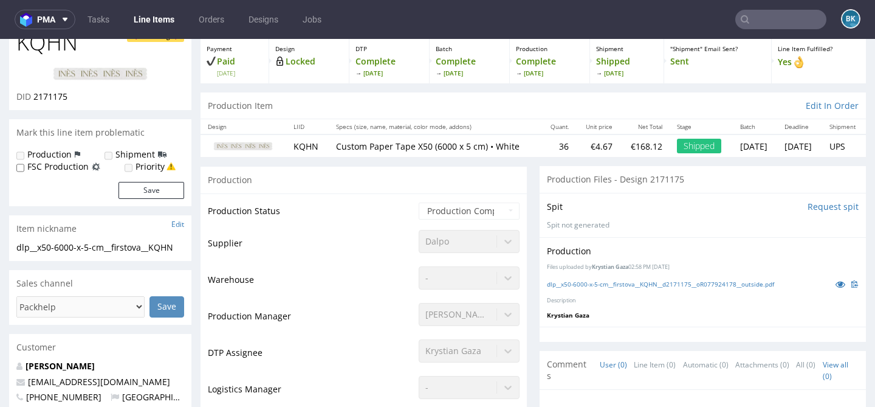
scroll to position [67, 0]
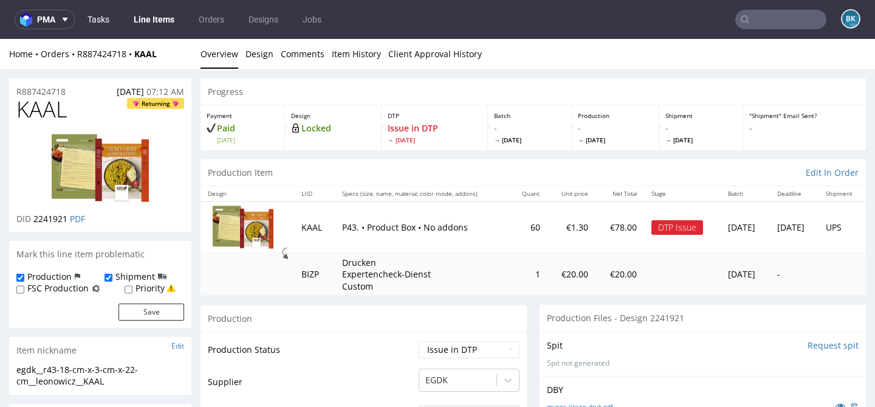
click at [97, 20] on link "Tasks" at bounding box center [98, 19] width 36 height 19
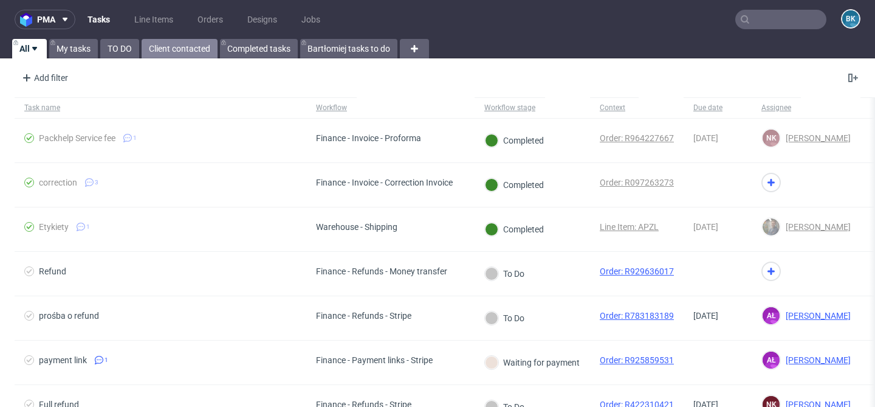
click at [168, 50] on link "Client contacted" at bounding box center [180, 48] width 76 height 19
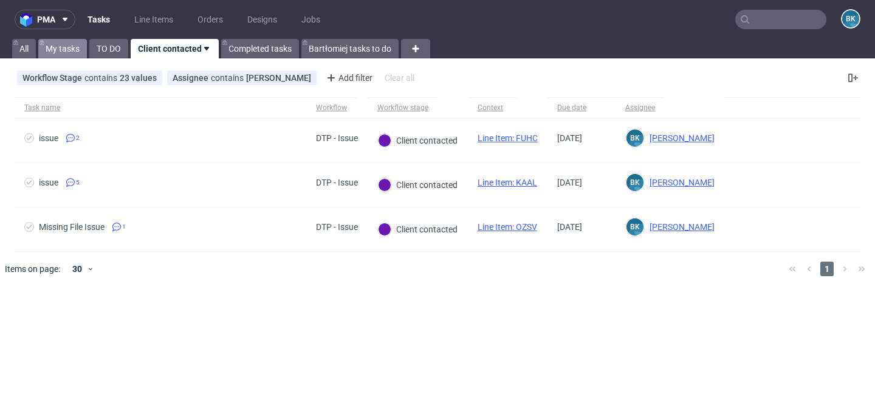
click at [69, 51] on link "My tasks" at bounding box center [62, 48] width 49 height 19
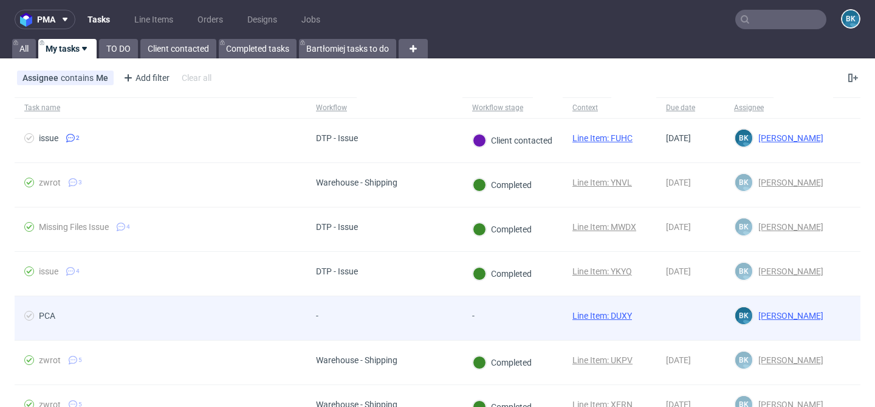
click at [610, 312] on link "Line Item: DUXY" at bounding box center [603, 316] width 60 height 10
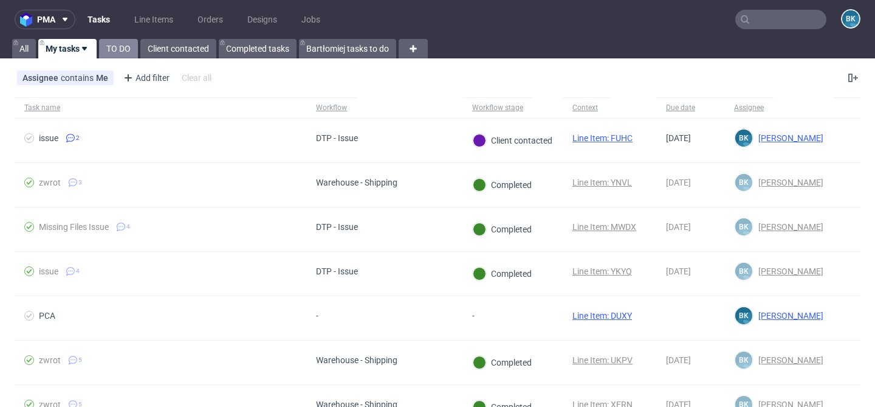
click at [116, 50] on link "TO DO" at bounding box center [118, 48] width 39 height 19
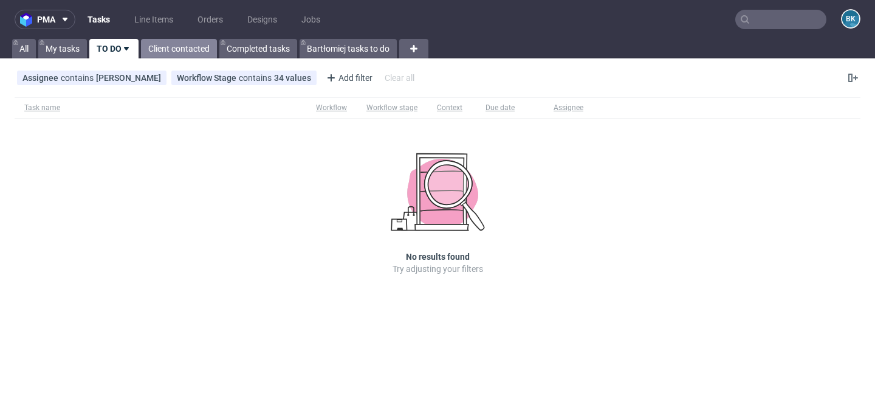
click at [175, 53] on link "Client contacted" at bounding box center [179, 48] width 76 height 19
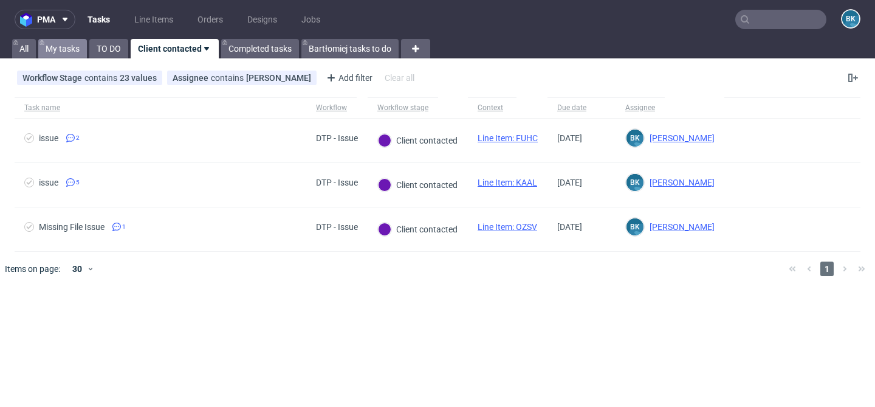
click at [62, 53] on link "My tasks" at bounding box center [62, 48] width 49 height 19
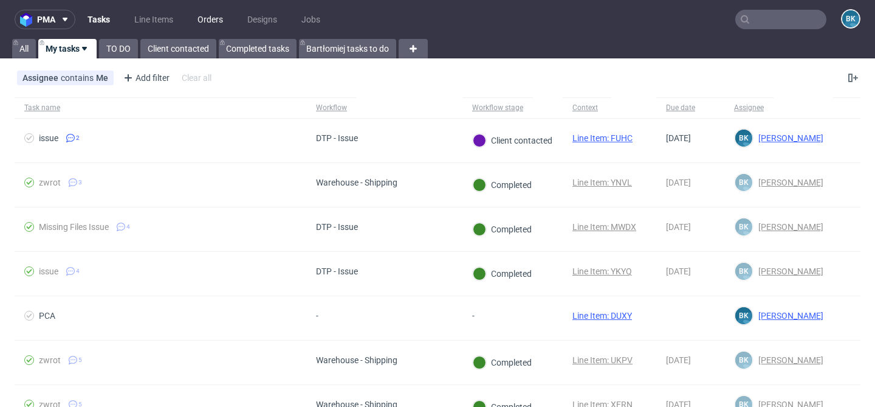
click at [210, 24] on link "Orders" at bounding box center [210, 19] width 40 height 19
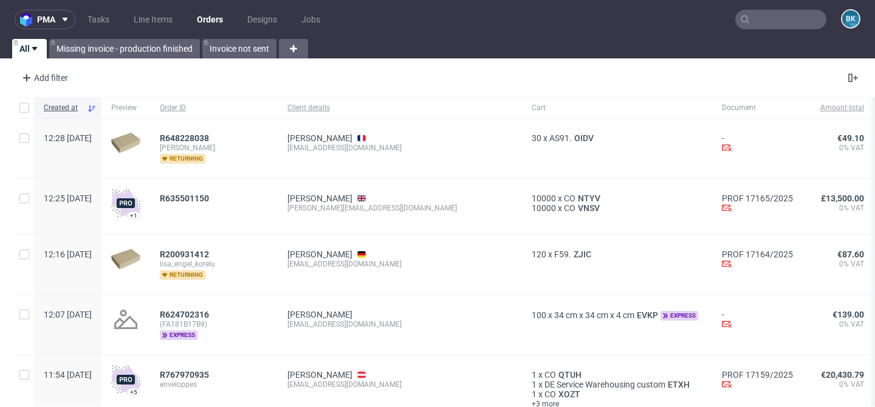
click at [756, 20] on input "text" at bounding box center [781, 19] width 91 height 19
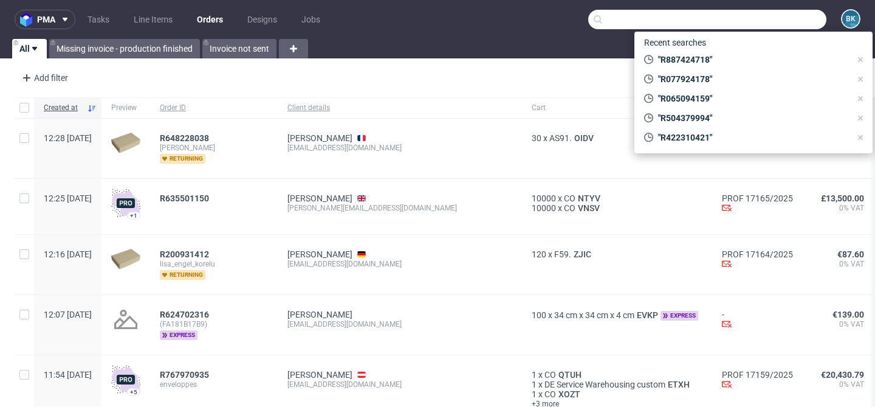
paste input "R887424718"
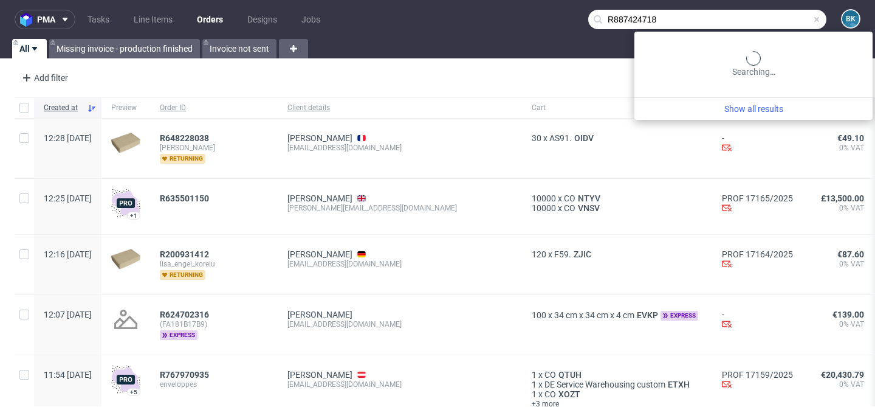
type input "R887424718"
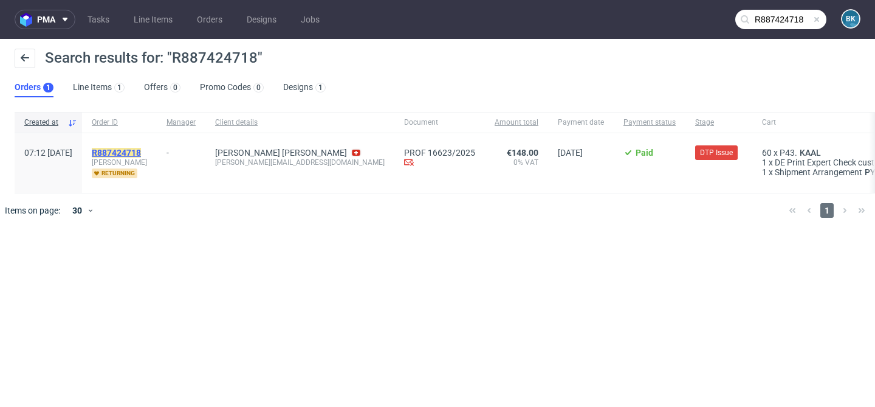
click at [141, 151] on mark "R887424718" at bounding box center [116, 153] width 49 height 10
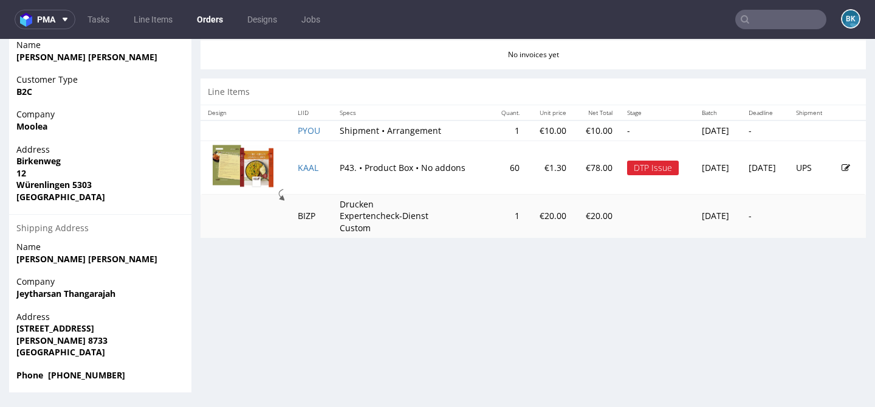
scroll to position [3, 0]
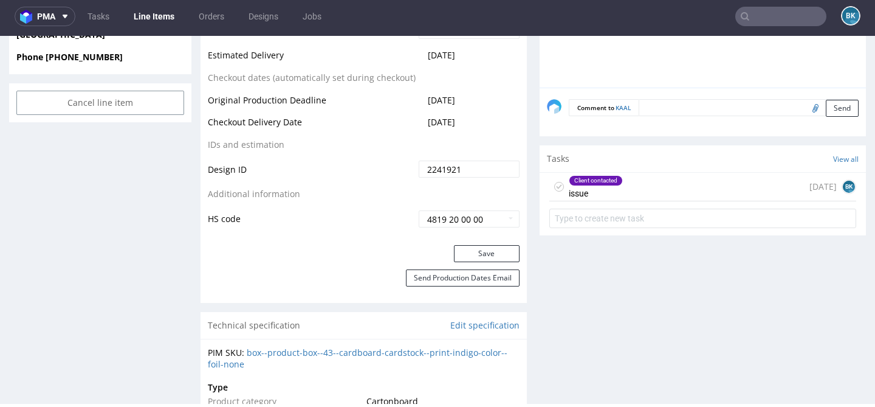
scroll to position [660, 0]
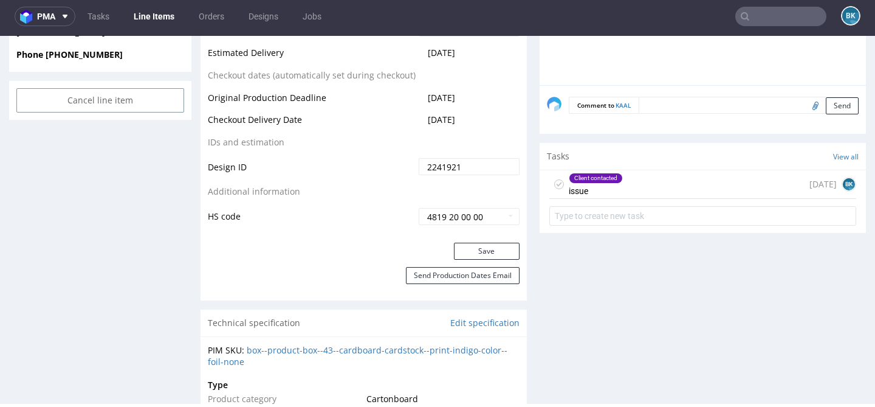
click at [637, 182] on div "Client contacted issue 15 days ago BK" at bounding box center [703, 184] width 307 height 29
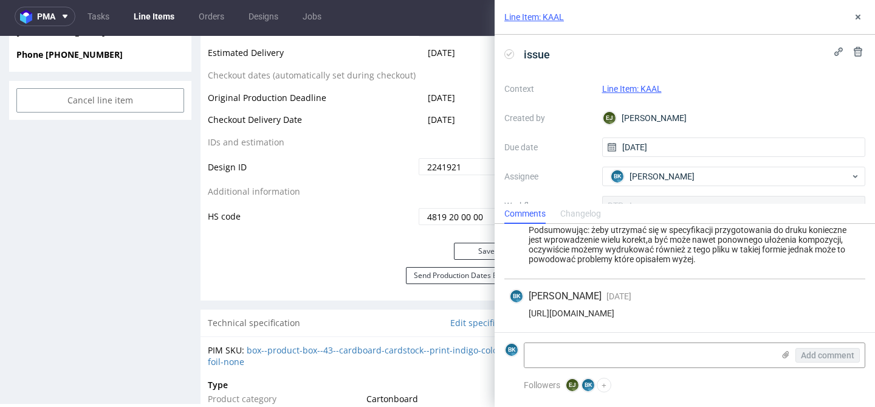
scroll to position [443, 0]
click at [694, 354] on textarea at bounding box center [649, 355] width 249 height 24
type textarea "The client has send a new file"
click at [787, 355] on use at bounding box center [786, 354] width 7 height 7
click at [0, 0] on input "file" at bounding box center [0, 0] width 0 height 0
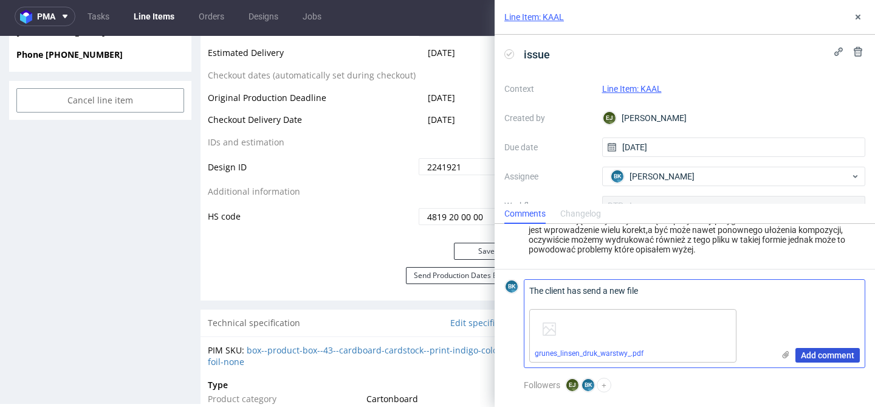
click at [826, 357] on span "Add comment" at bounding box center [827, 355] width 53 height 9
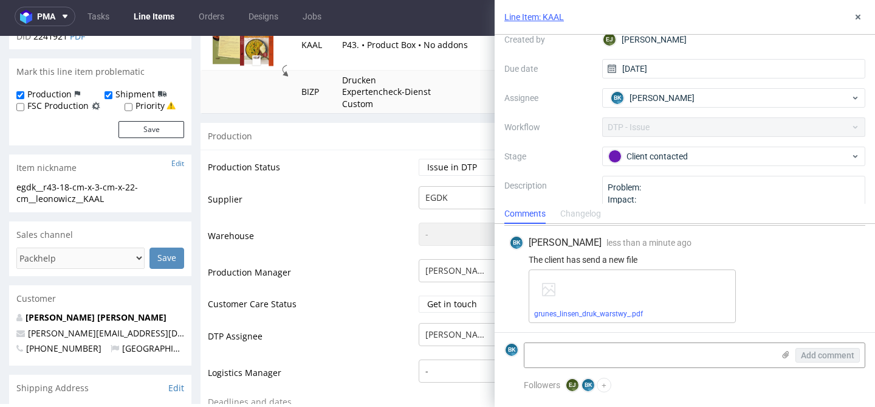
scroll to position [92, 0]
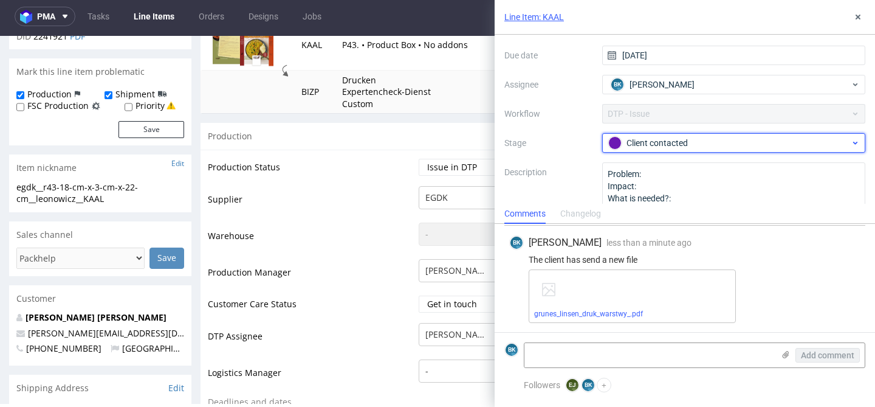
click at [674, 139] on div "Client contacted" at bounding box center [730, 142] width 242 height 13
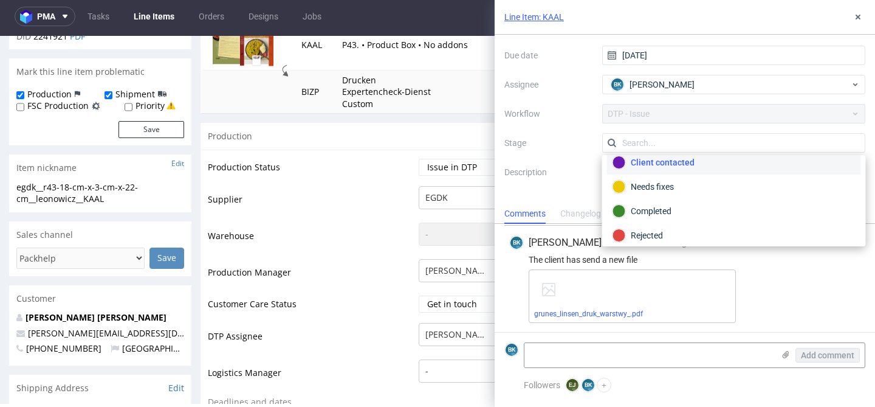
scroll to position [89, 0]
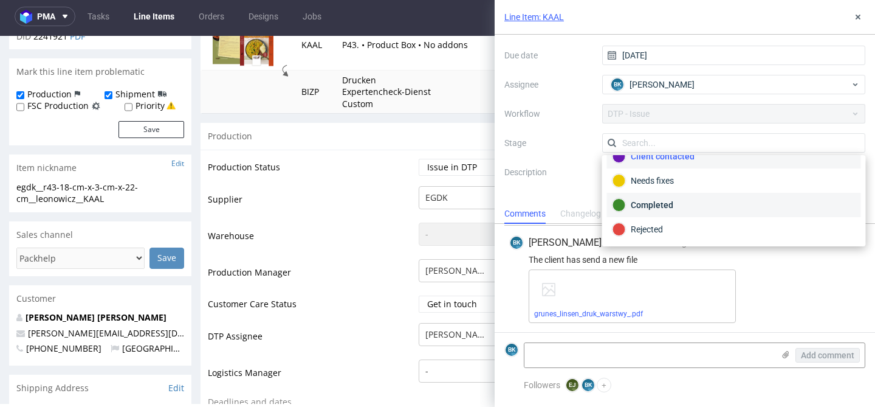
click at [654, 204] on div "Completed" at bounding box center [734, 204] width 243 height 13
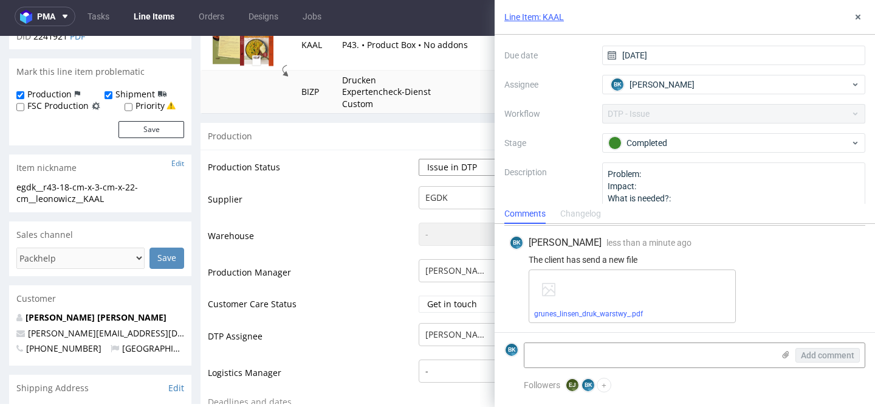
click at [449, 173] on select "Waiting for Artwork Waiting for Diecut Waiting for Mockup Waiting for DTP Waiti…" at bounding box center [469, 167] width 101 height 17
select select "back_for_dtp"
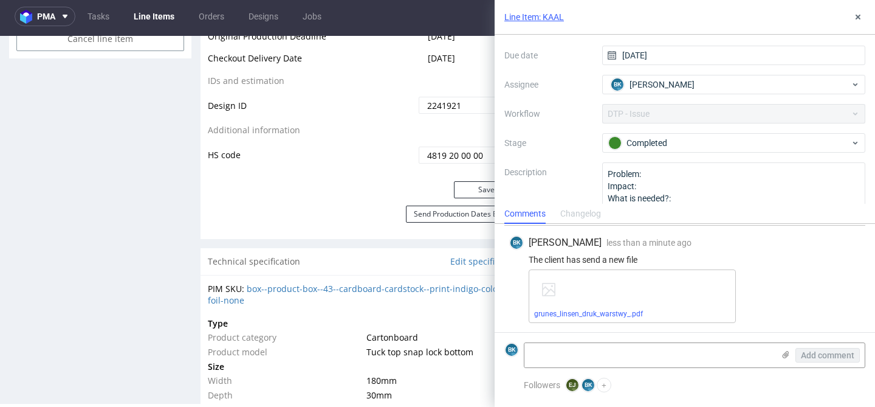
scroll to position [723, 0]
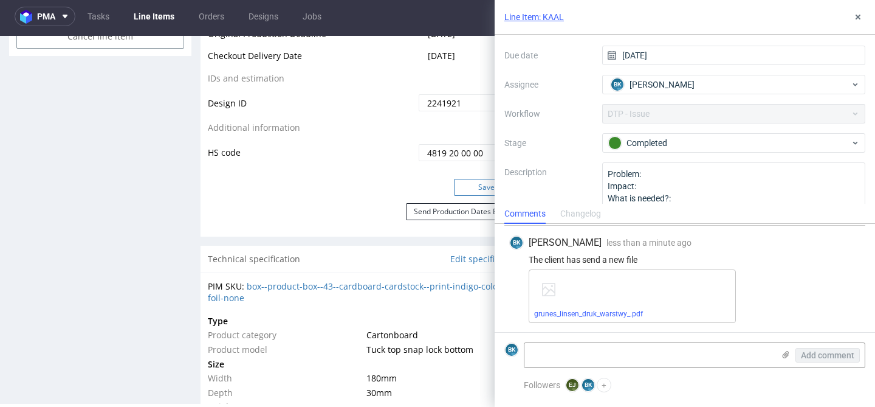
click at [471, 183] on button "Save" at bounding box center [487, 187] width 66 height 17
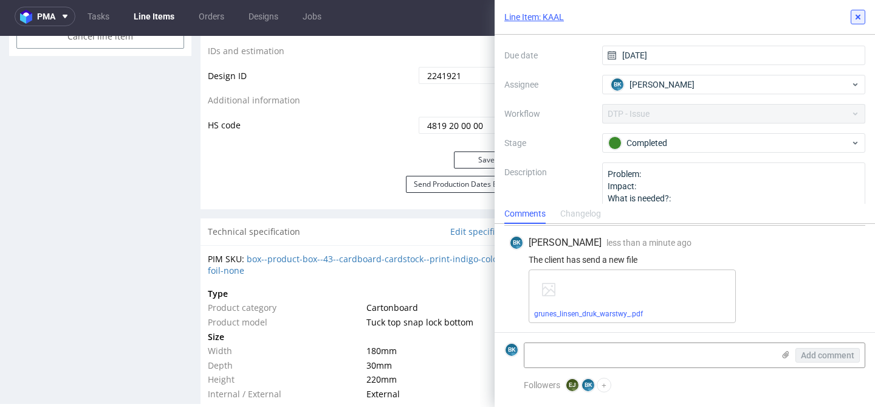
click at [860, 18] on use at bounding box center [858, 17] width 5 height 5
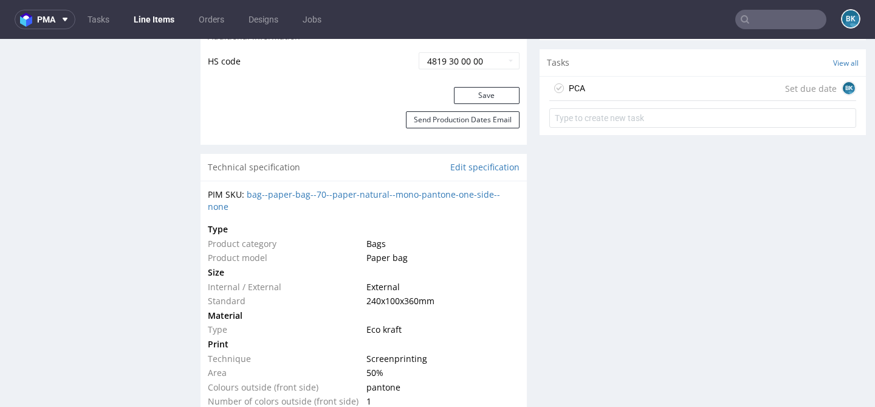
scroll to position [788, 0]
click at [663, 85] on div "PCA Set due date BK" at bounding box center [703, 89] width 307 height 24
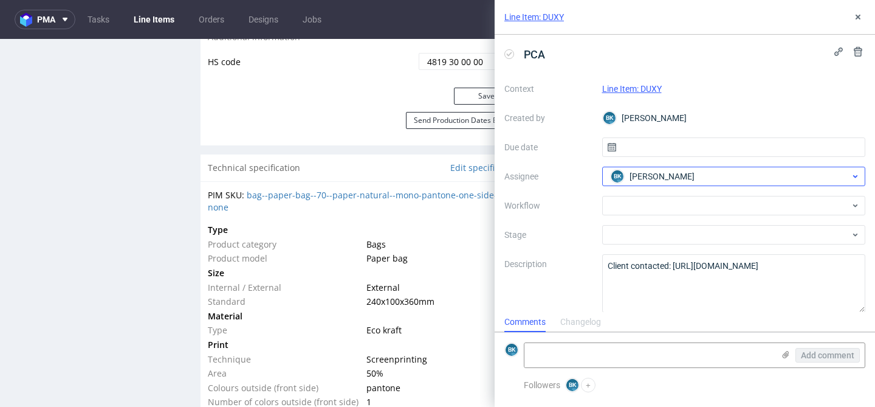
scroll to position [10, 0]
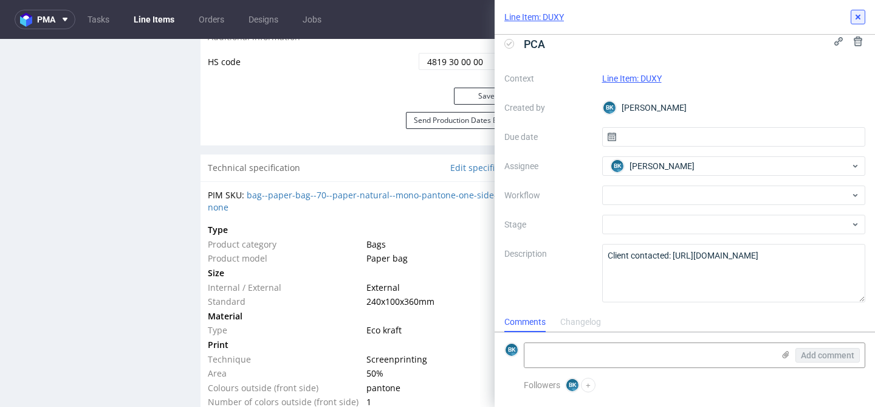
click at [860, 22] on button at bounding box center [858, 17] width 15 height 15
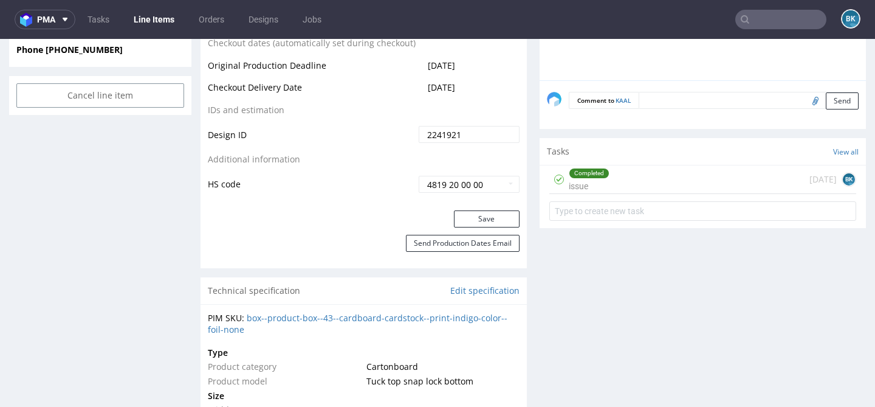
scroll to position [674, 0]
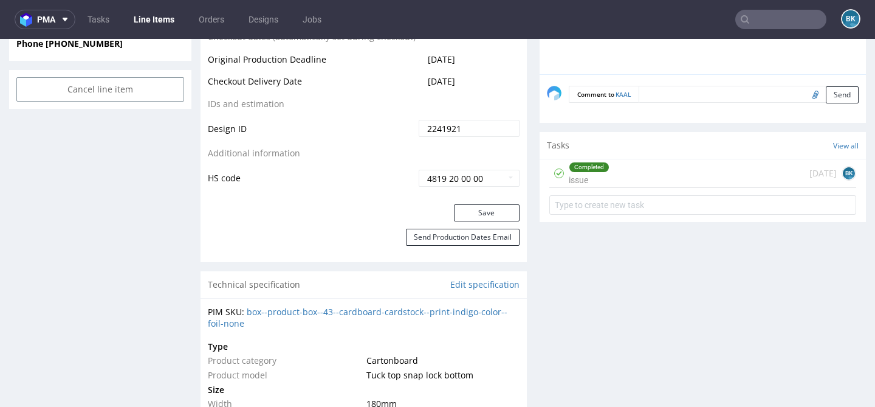
click at [635, 173] on div "Completed issue 15 days ago BK" at bounding box center [703, 173] width 307 height 29
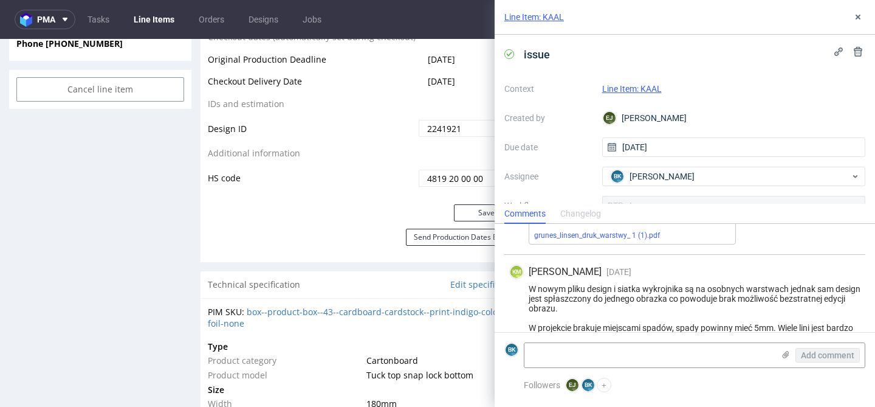
scroll to position [551, 0]
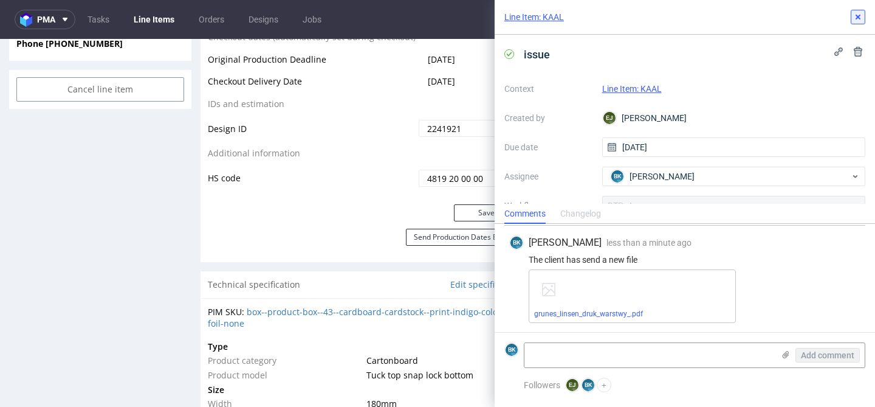
click at [859, 15] on icon at bounding box center [859, 17] width 10 height 10
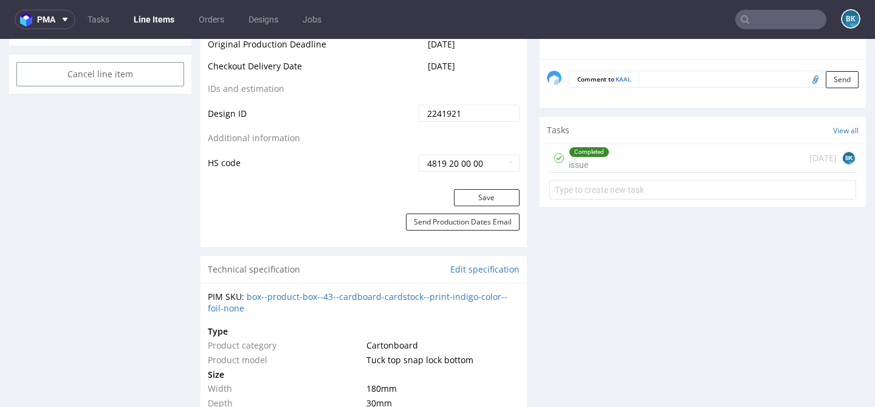
scroll to position [699, 0]
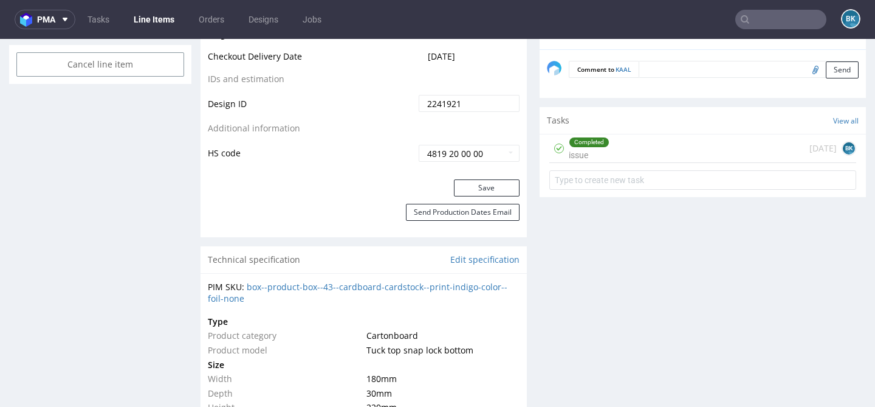
click at [637, 152] on div "Completed issue 15 days ago BK" at bounding box center [703, 148] width 307 height 29
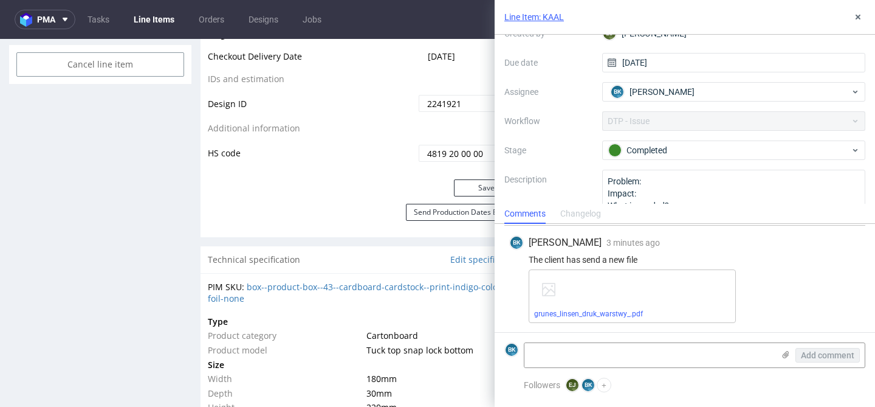
scroll to position [106, 0]
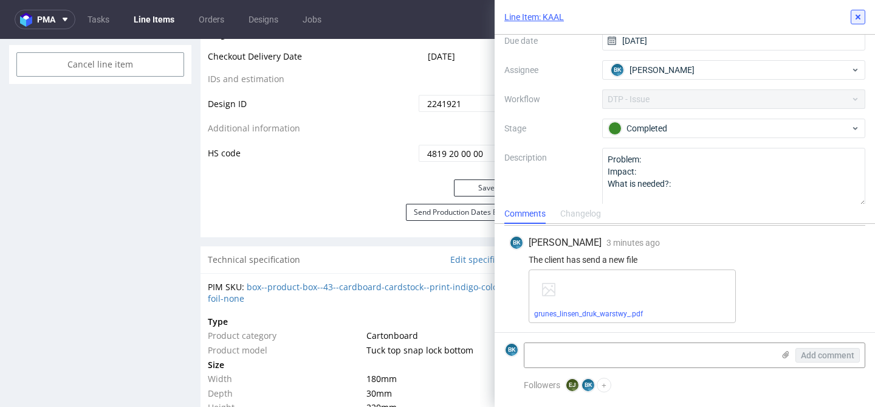
click at [858, 16] on use at bounding box center [858, 17] width 5 height 5
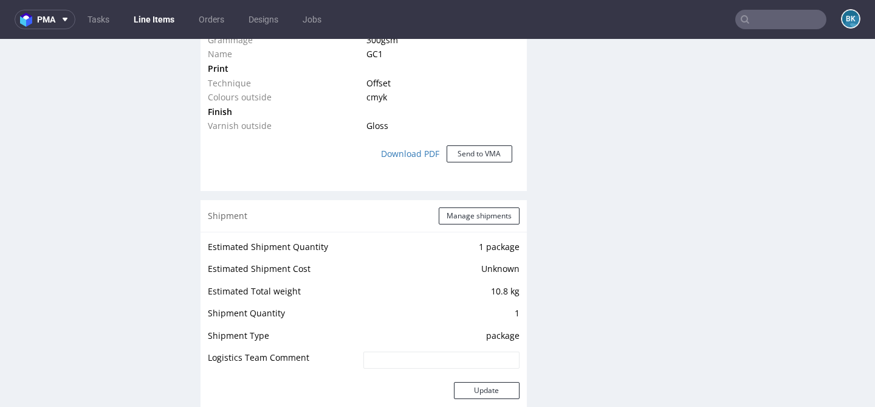
scroll to position [1142, 0]
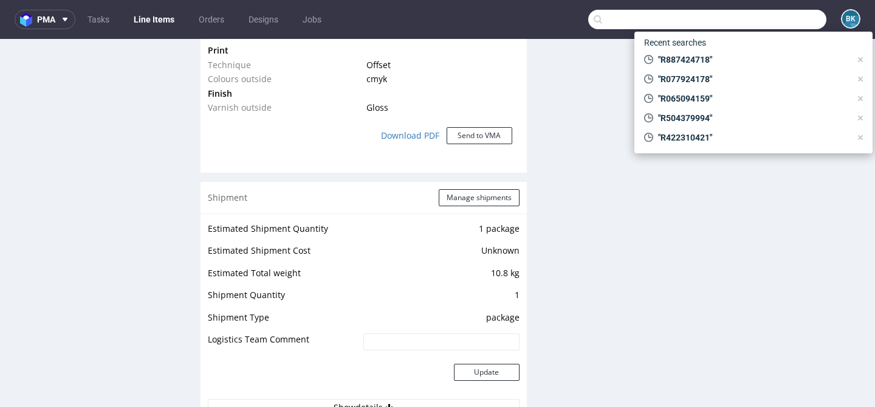
click at [759, 19] on input "text" at bounding box center [707, 19] width 238 height 19
paste input "R887424718"
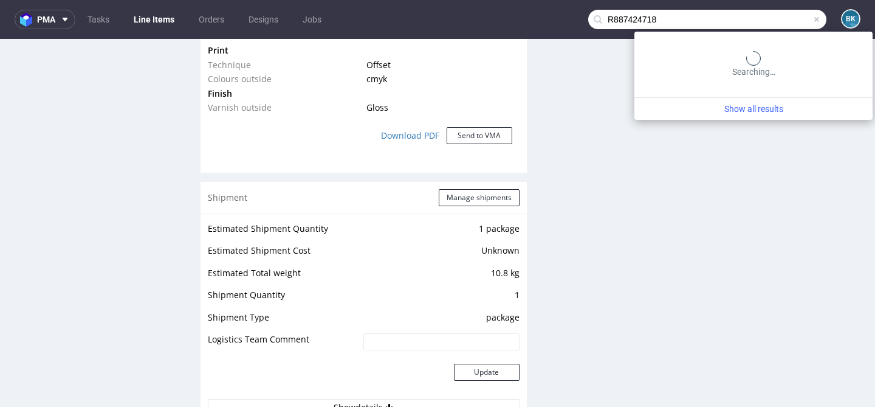
type input "R887424718"
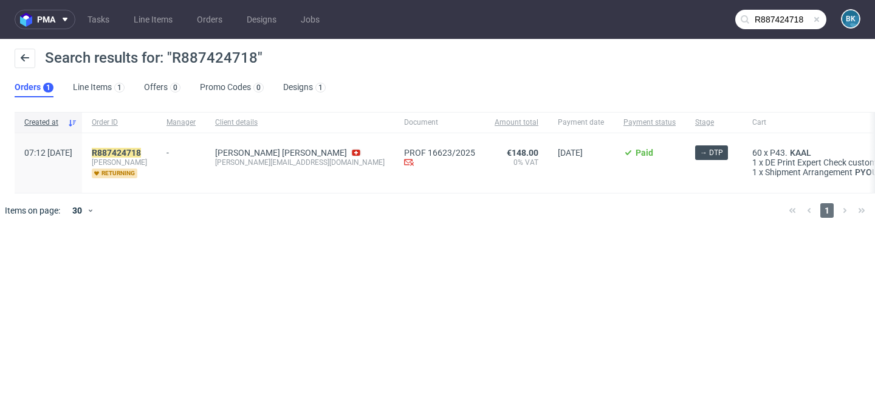
click at [150, 147] on div "R887424718 [PERSON_NAME] returning" at bounding box center [119, 163] width 75 height 60
click at [140, 150] on mark "R887424718" at bounding box center [116, 153] width 49 height 10
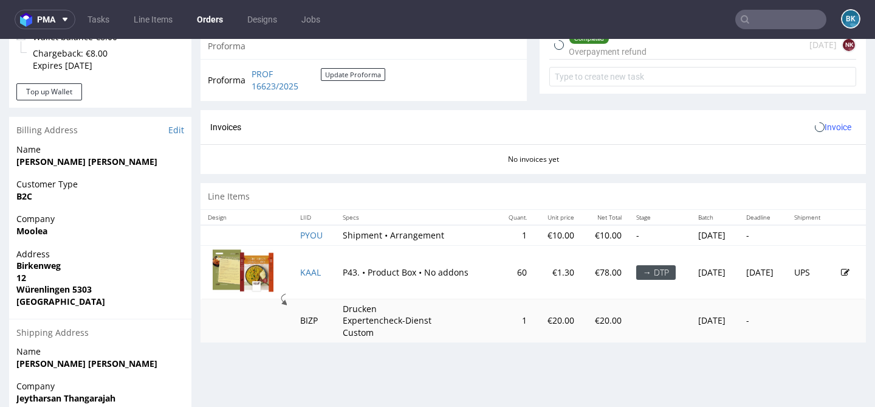
scroll to position [576, 0]
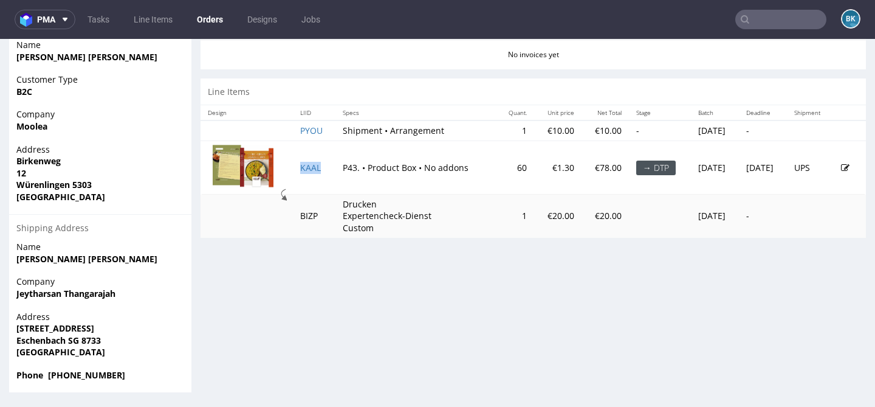
click at [301, 182] on td "KAAL" at bounding box center [314, 167] width 43 height 53
click at [300, 167] on td "KAAL" at bounding box center [314, 167] width 43 height 53
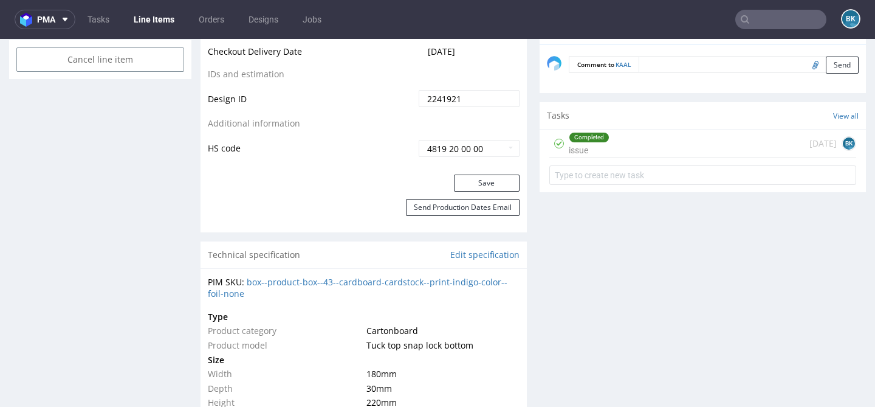
scroll to position [703, 0]
